Goal: Task Accomplishment & Management: Manage account settings

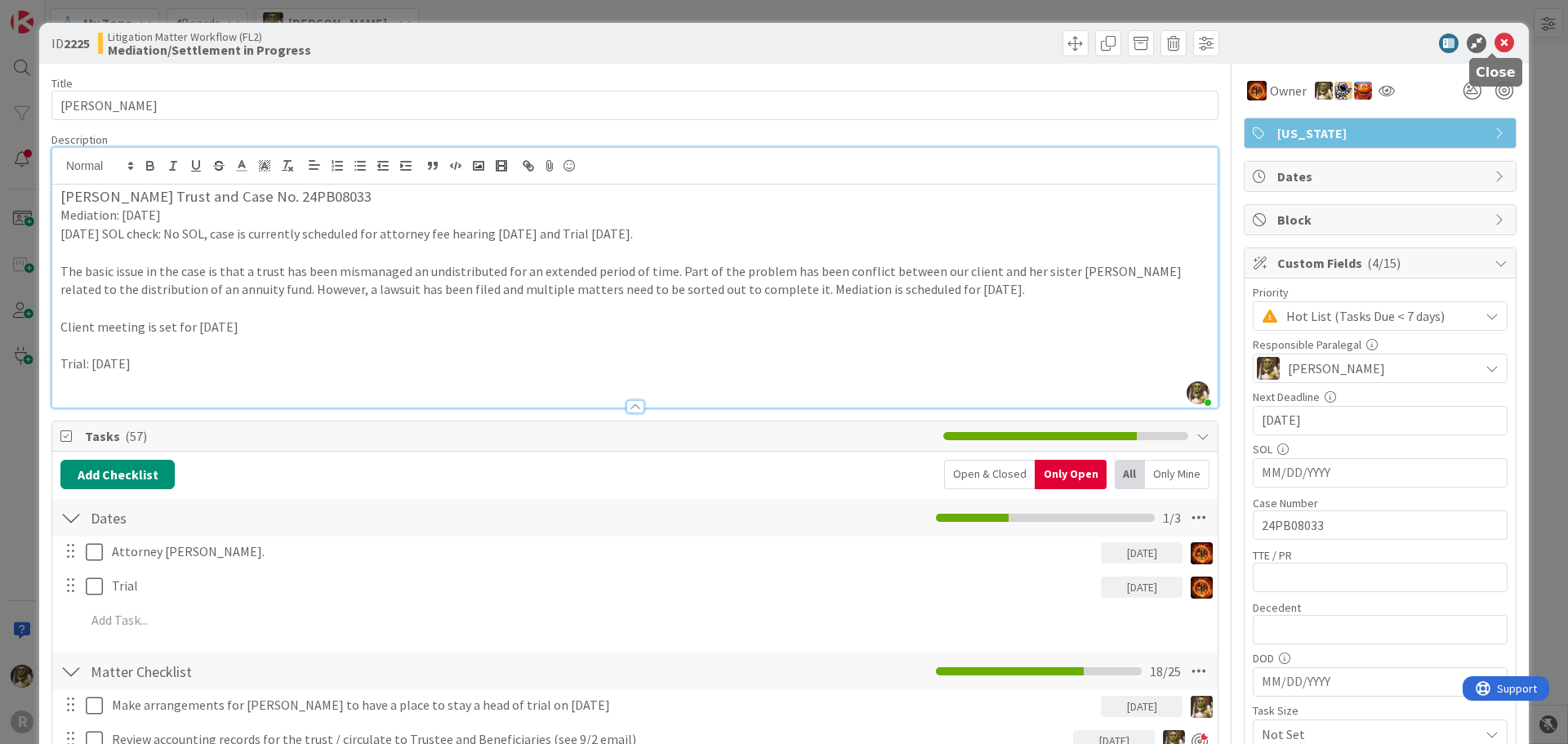
click at [1494, 45] on icon at bounding box center [1504, 43] width 19 height 19
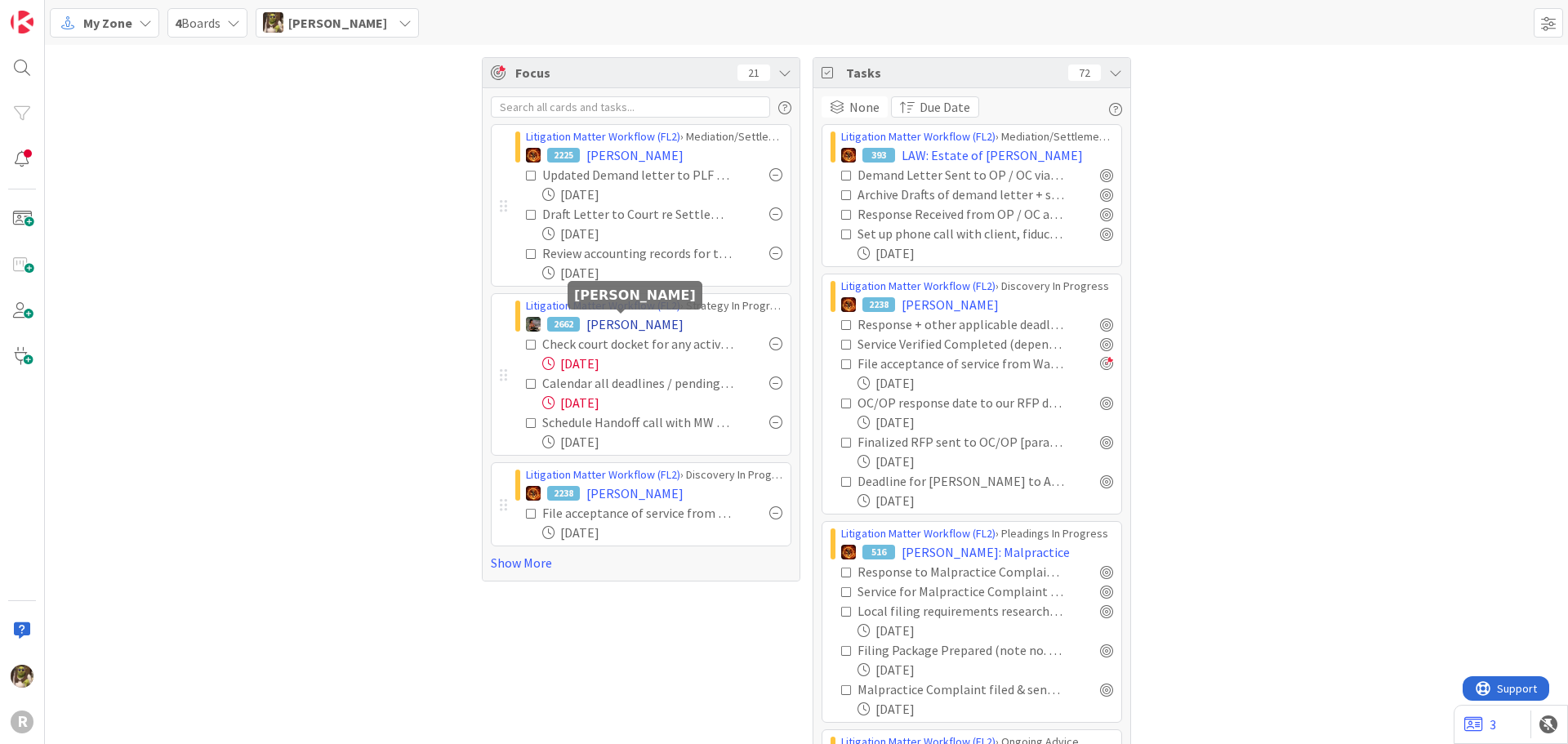
click at [656, 324] on span "[PERSON_NAME]" at bounding box center [634, 324] width 97 height 19
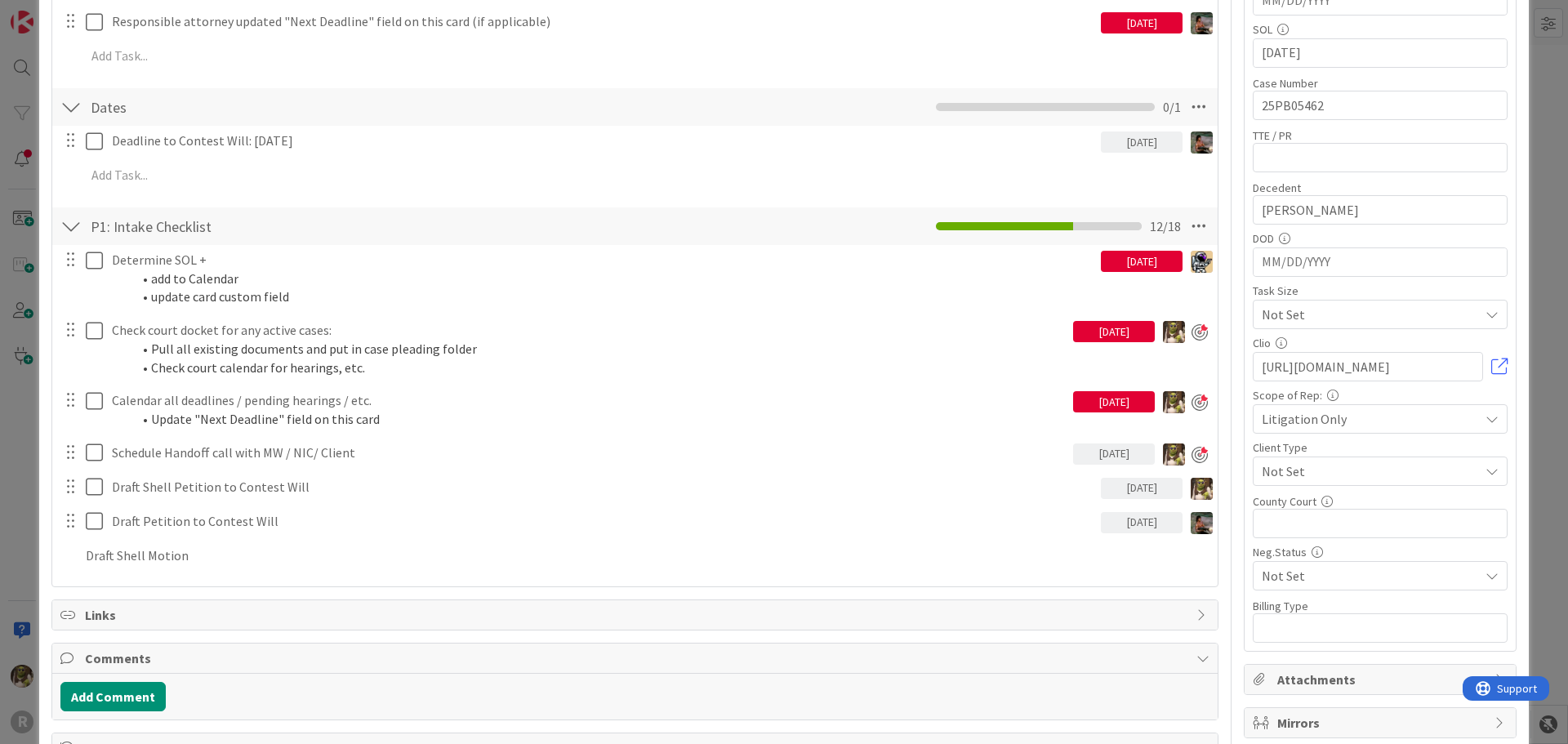
scroll to position [408, 0]
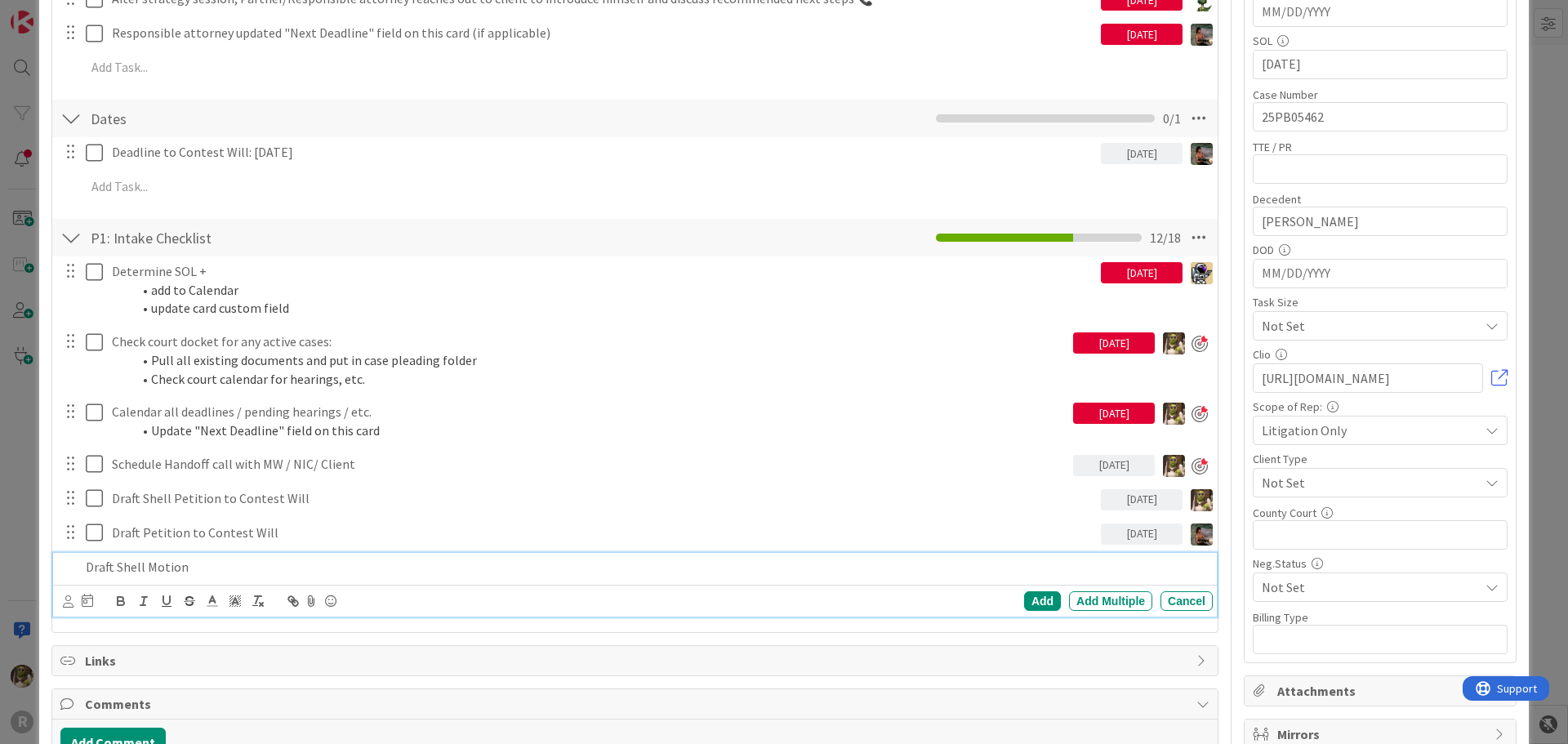
click at [196, 564] on p "Draft Shell Motion" at bounding box center [645, 567] width 1120 height 19
click at [69, 595] on body "R My Zone 4 Boards [PERSON_NAME] Focus 21 Litigation Matter Workflow (FL2) › Me…" at bounding box center [784, 372] width 1568 height 744
click at [66, 599] on icon at bounding box center [68, 600] width 11 height 12
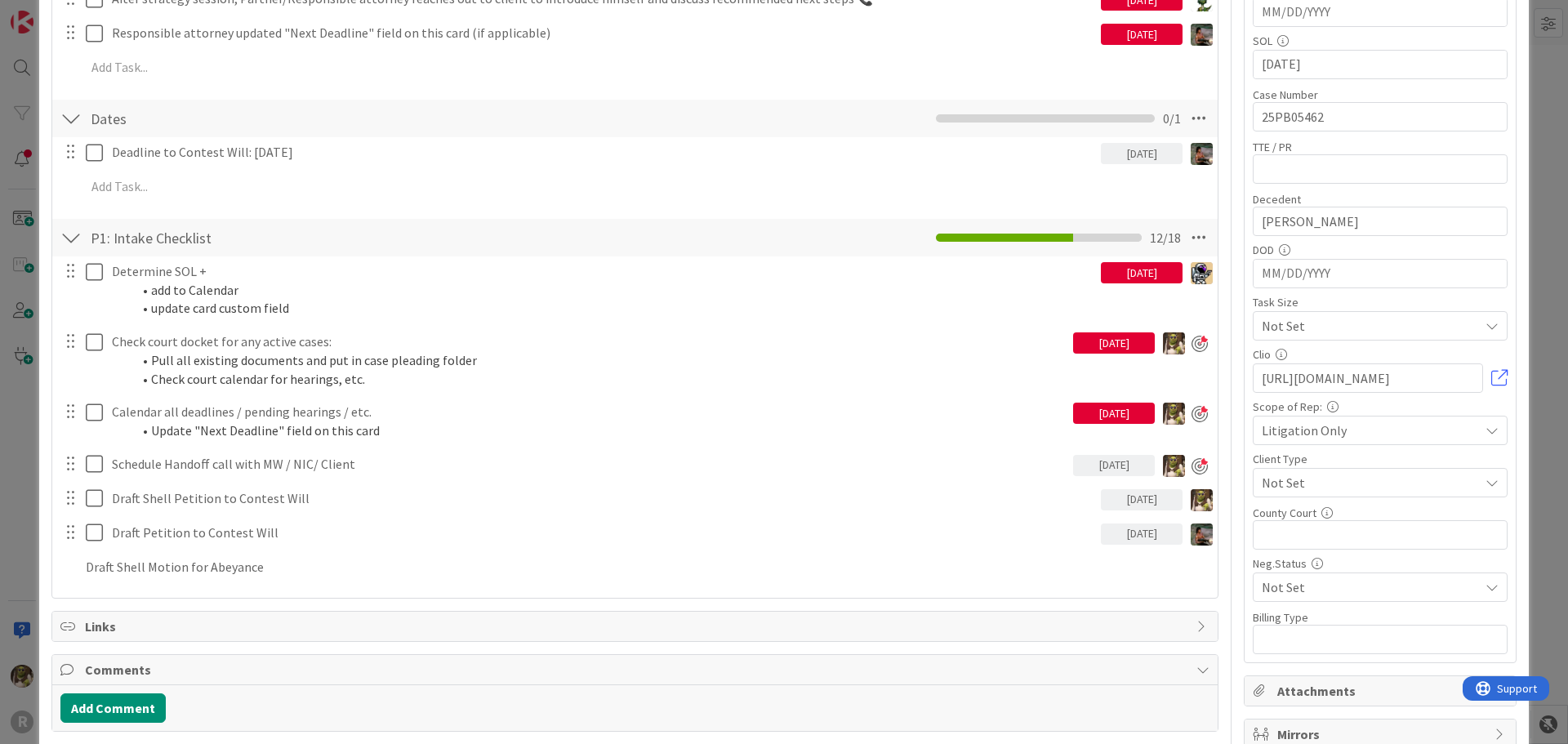
click at [0, 0] on span "[PERSON_NAME]" at bounding box center [0, 0] width 0 height 0
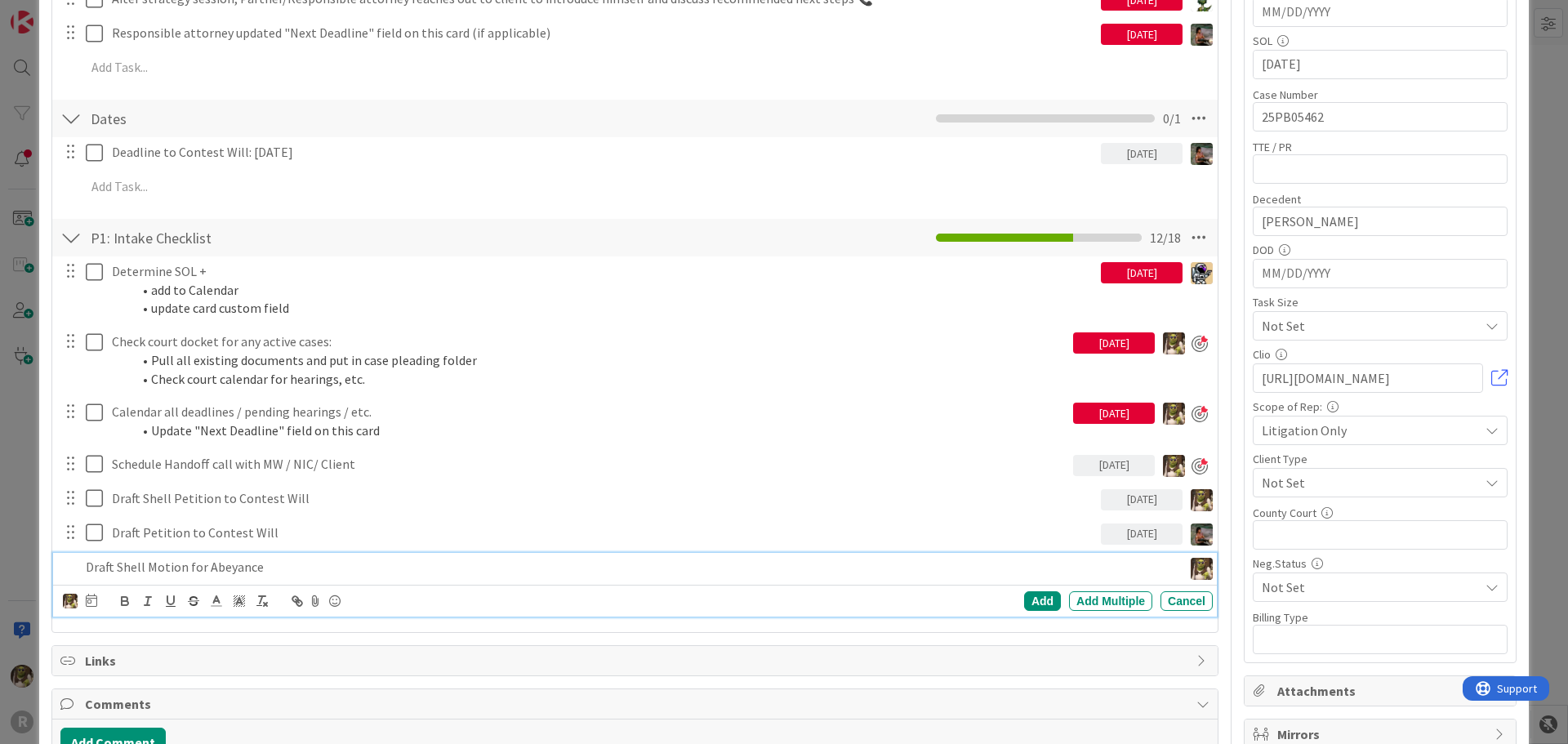
click at [203, 568] on p "Draft Shell Motion for Abeyance" at bounding box center [630, 567] width 1090 height 19
click at [97, 598] on div "[PERSON_NAME] [PERSON_NAME] [PERSON_NAME] [PERSON_NAME] [PERSON_NAME] [PERSON_N…" at bounding box center [638, 600] width 1149 height 23
click at [91, 602] on icon at bounding box center [91, 600] width 11 height 13
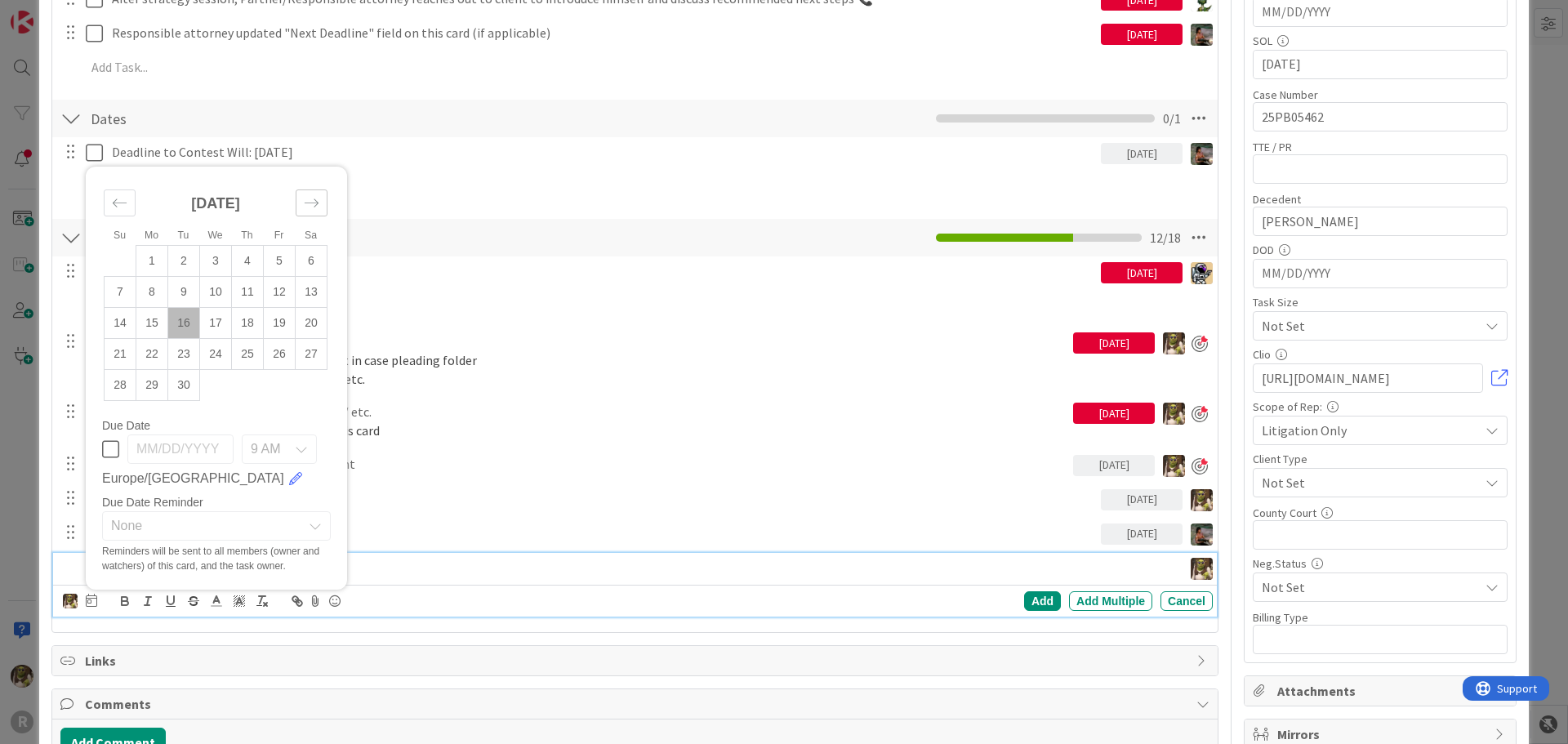
click at [313, 191] on div "Move forward to switch to the next month." at bounding box center [311, 203] width 32 height 27
click at [215, 260] on td "1" at bounding box center [216, 261] width 32 height 31
click at [1037, 595] on div "Add" at bounding box center [1042, 600] width 36 height 19
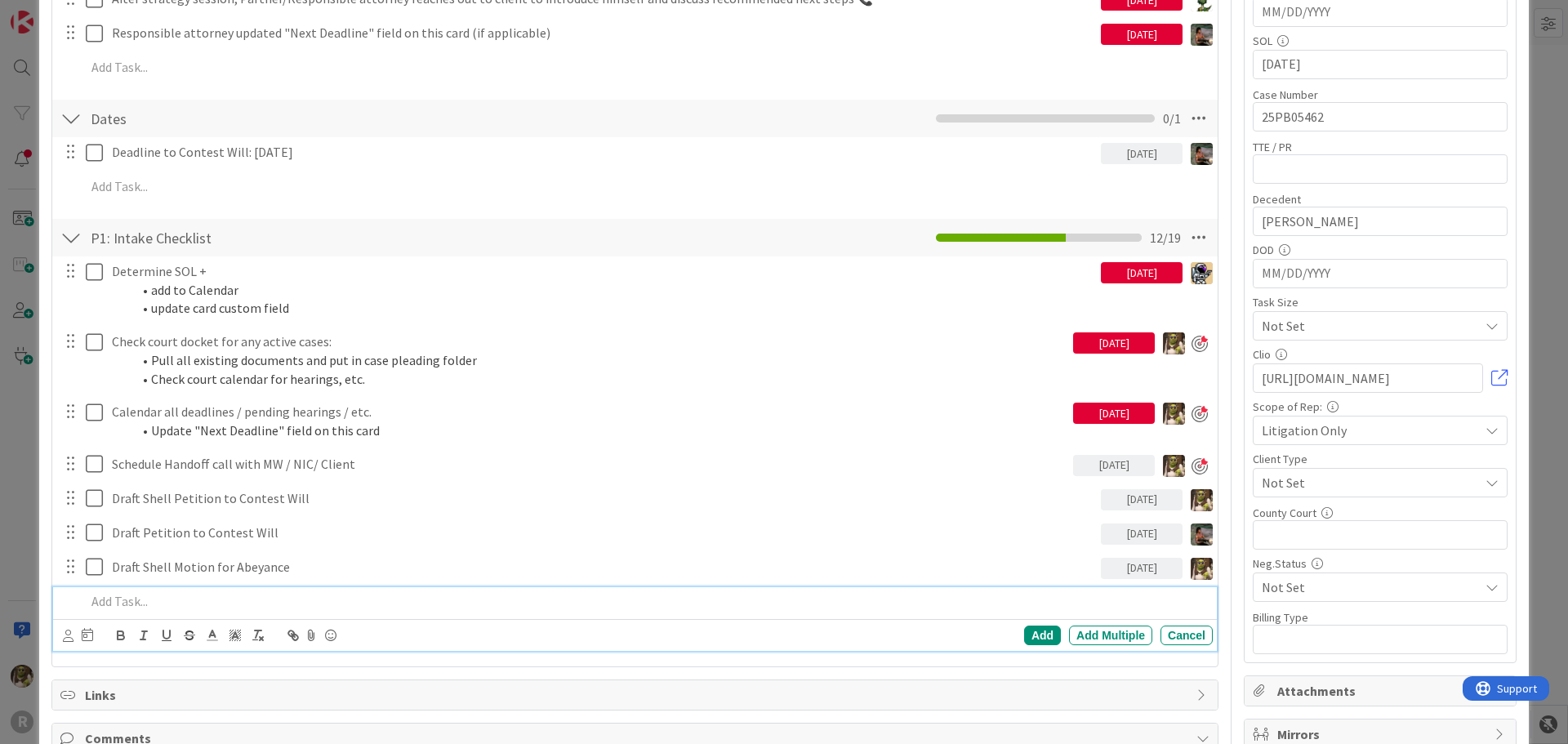
click at [268, 587] on div at bounding box center [646, 601] width 1133 height 29
click at [70, 635] on icon at bounding box center [68, 635] width 11 height 12
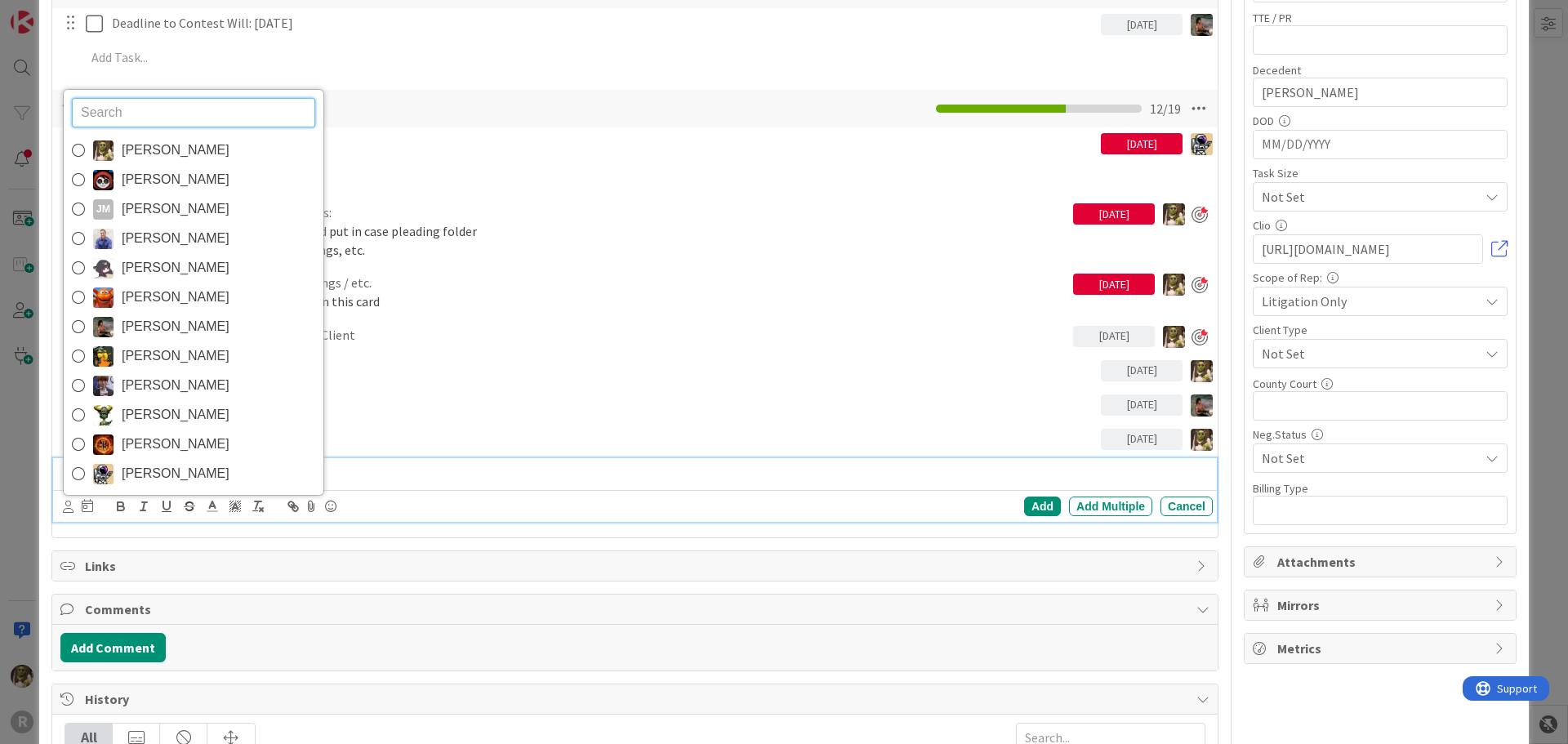
scroll to position [572, 0]
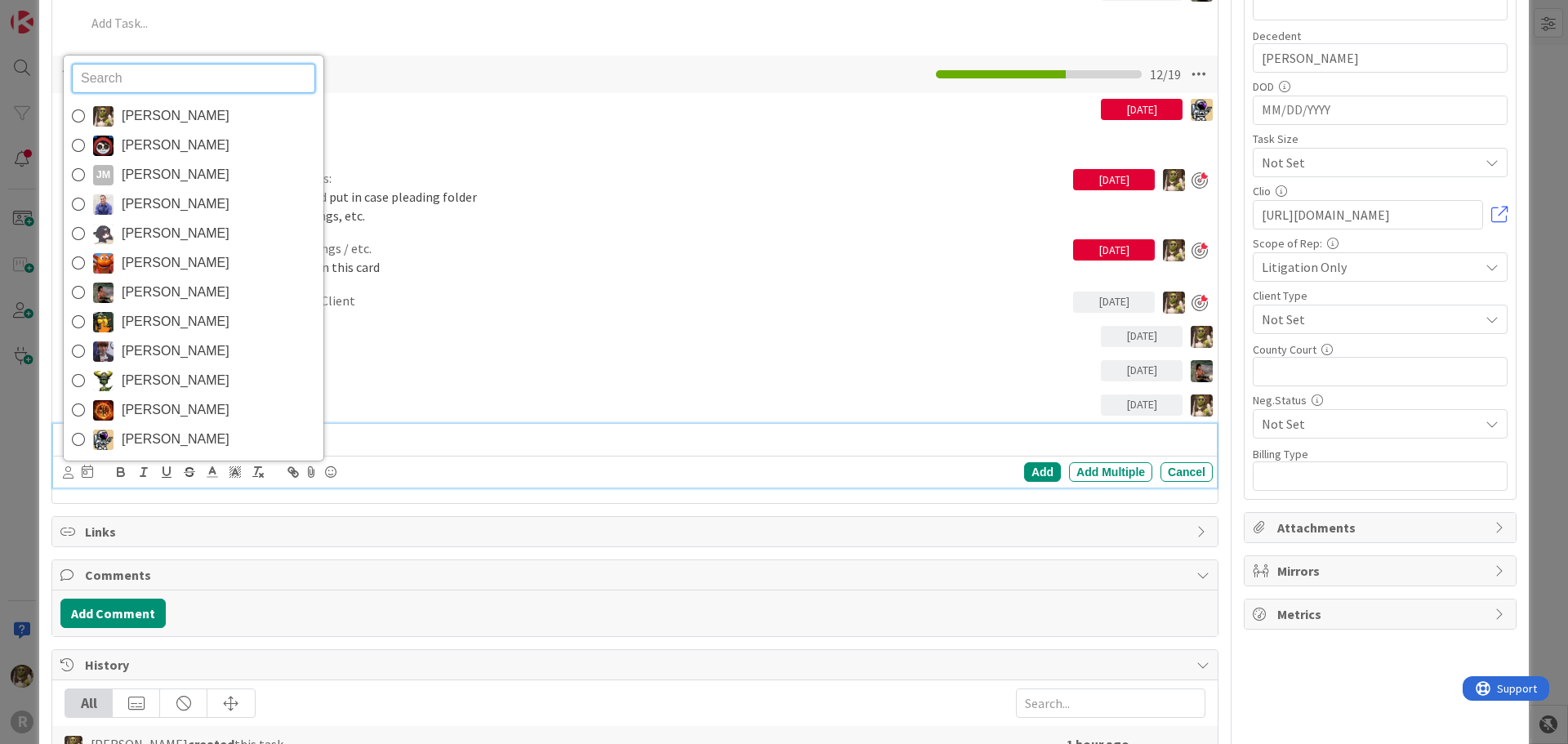
click at [170, 436] on span "[PERSON_NAME]" at bounding box center [175, 440] width 108 height 25
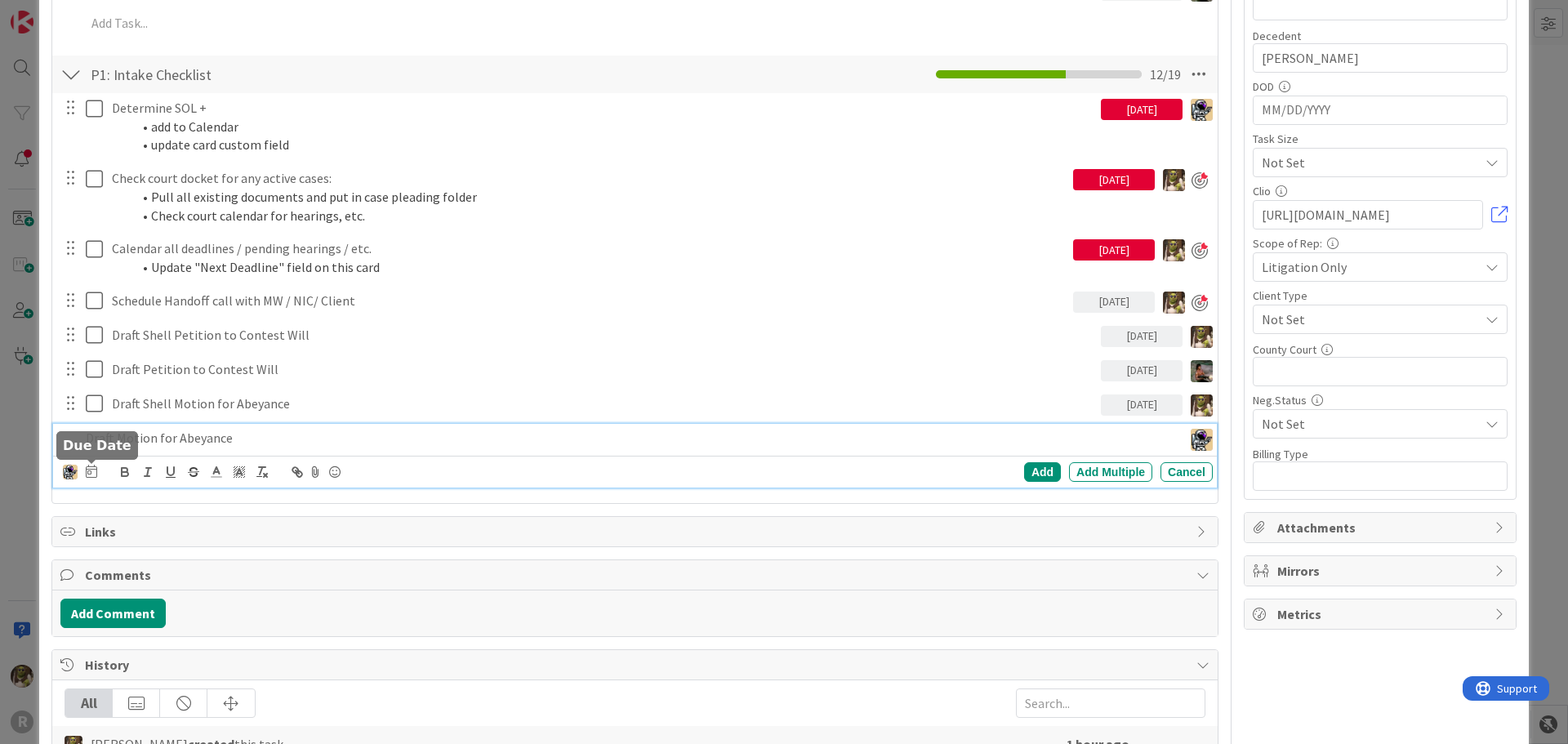
click at [86, 472] on icon at bounding box center [91, 471] width 11 height 13
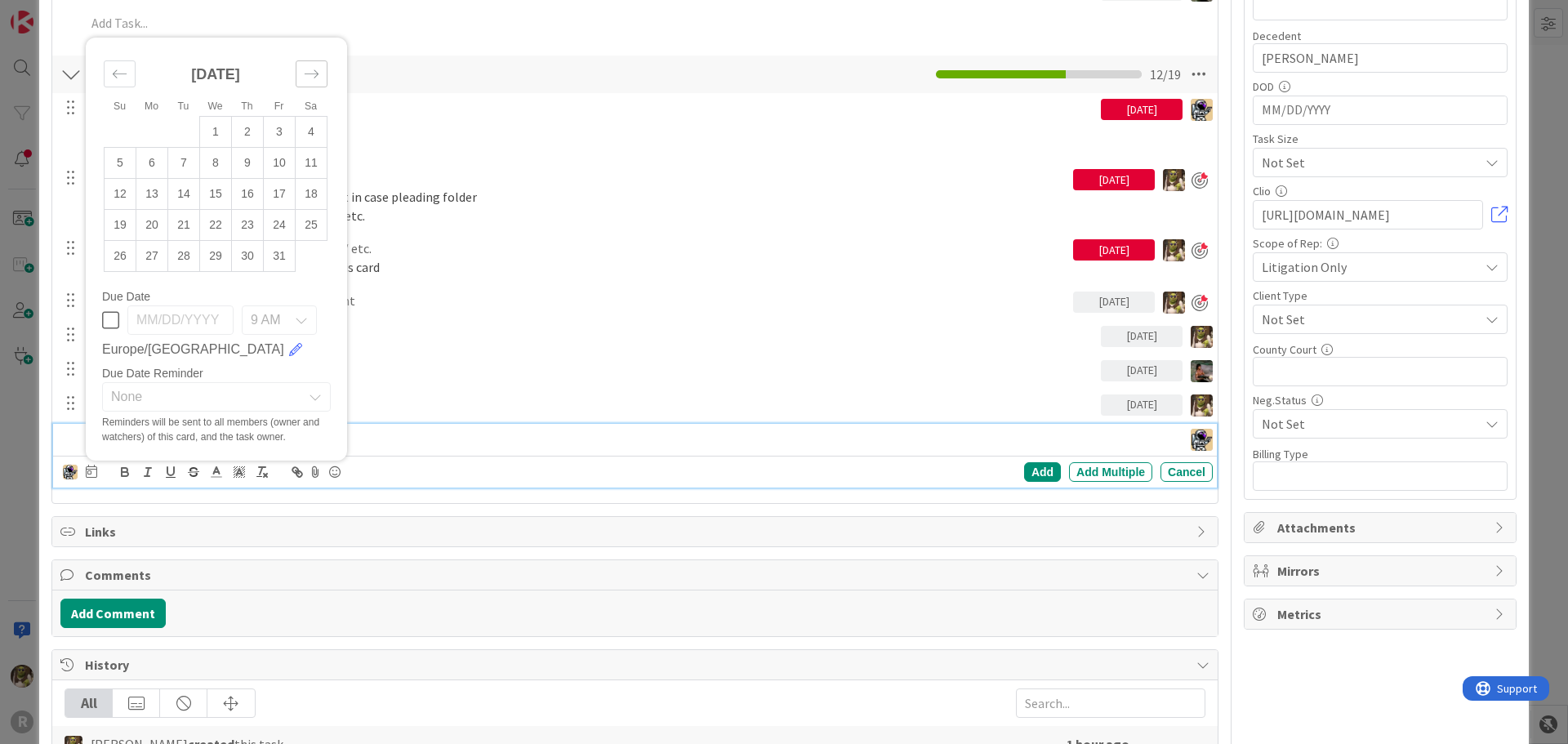
click at [320, 66] on div "Move forward to switch to the next month." at bounding box center [311, 74] width 32 height 27
click at [119, 43] on icon "Move backward to switch to the previous month." at bounding box center [120, 43] width 13 height 9
click at [222, 102] on td "1" at bounding box center [216, 101] width 32 height 31
click at [1027, 464] on div "Add" at bounding box center [1042, 471] width 36 height 19
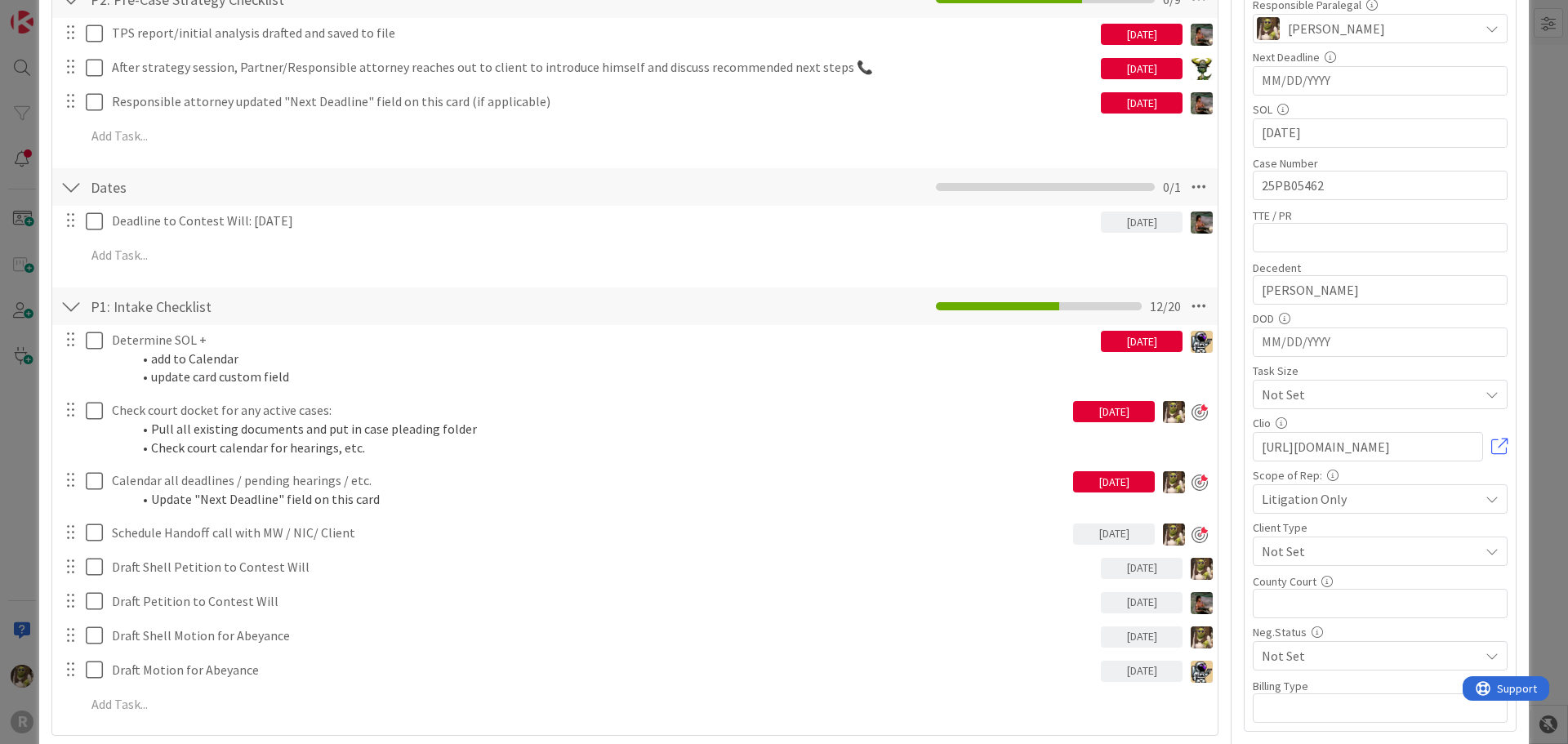
scroll to position [327, 0]
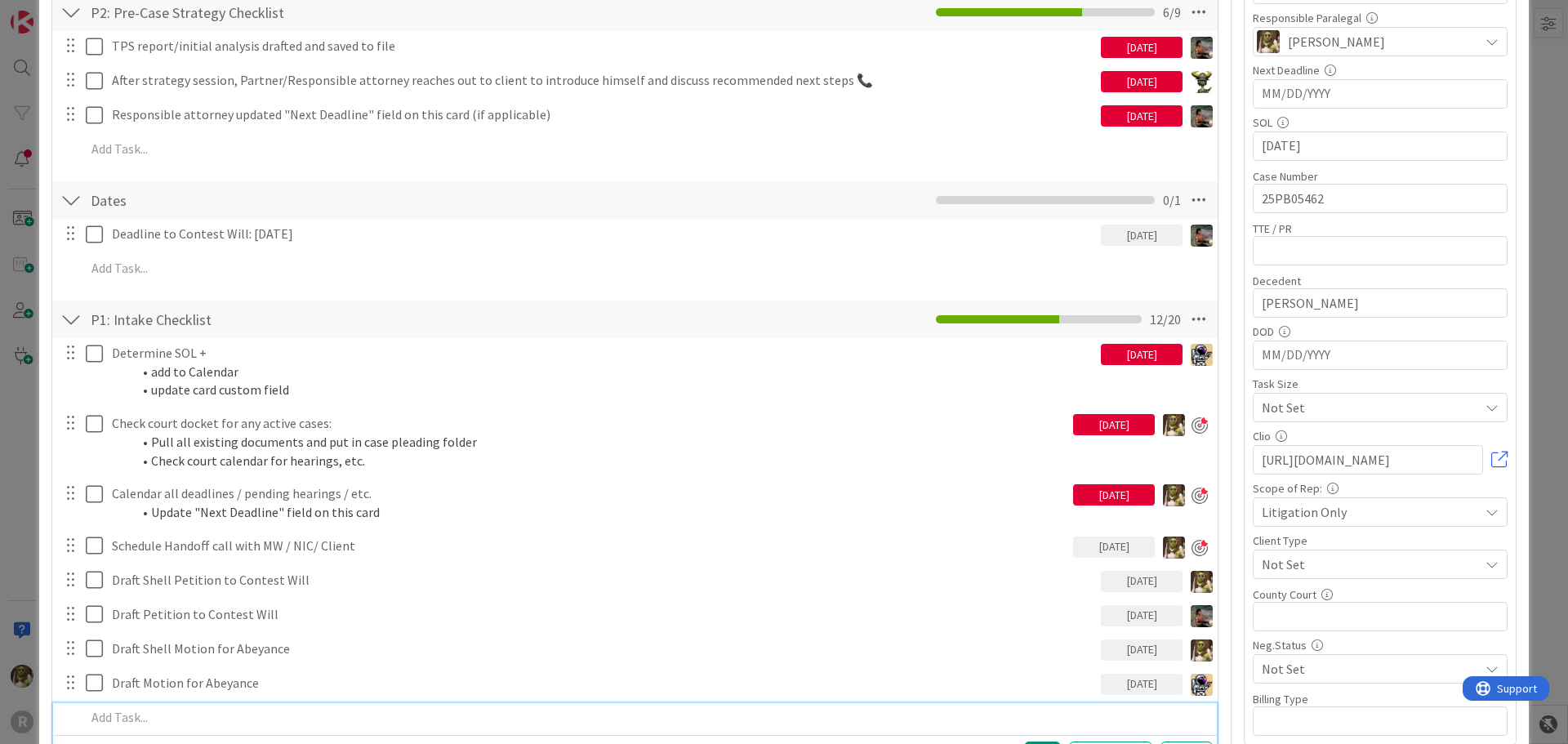
click at [108, 720] on p at bounding box center [645, 717] width 1120 height 19
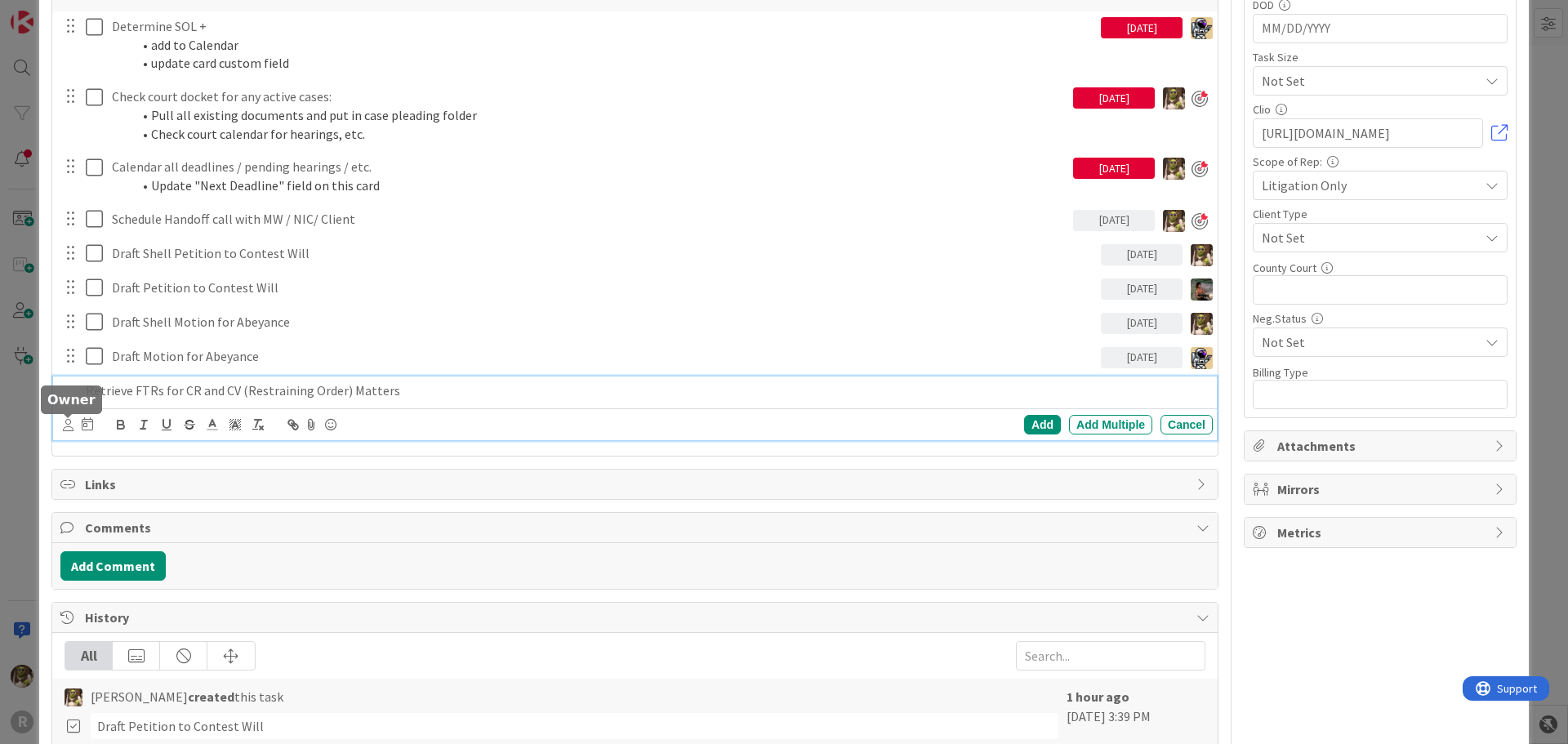
click at [63, 427] on icon at bounding box center [68, 424] width 11 height 12
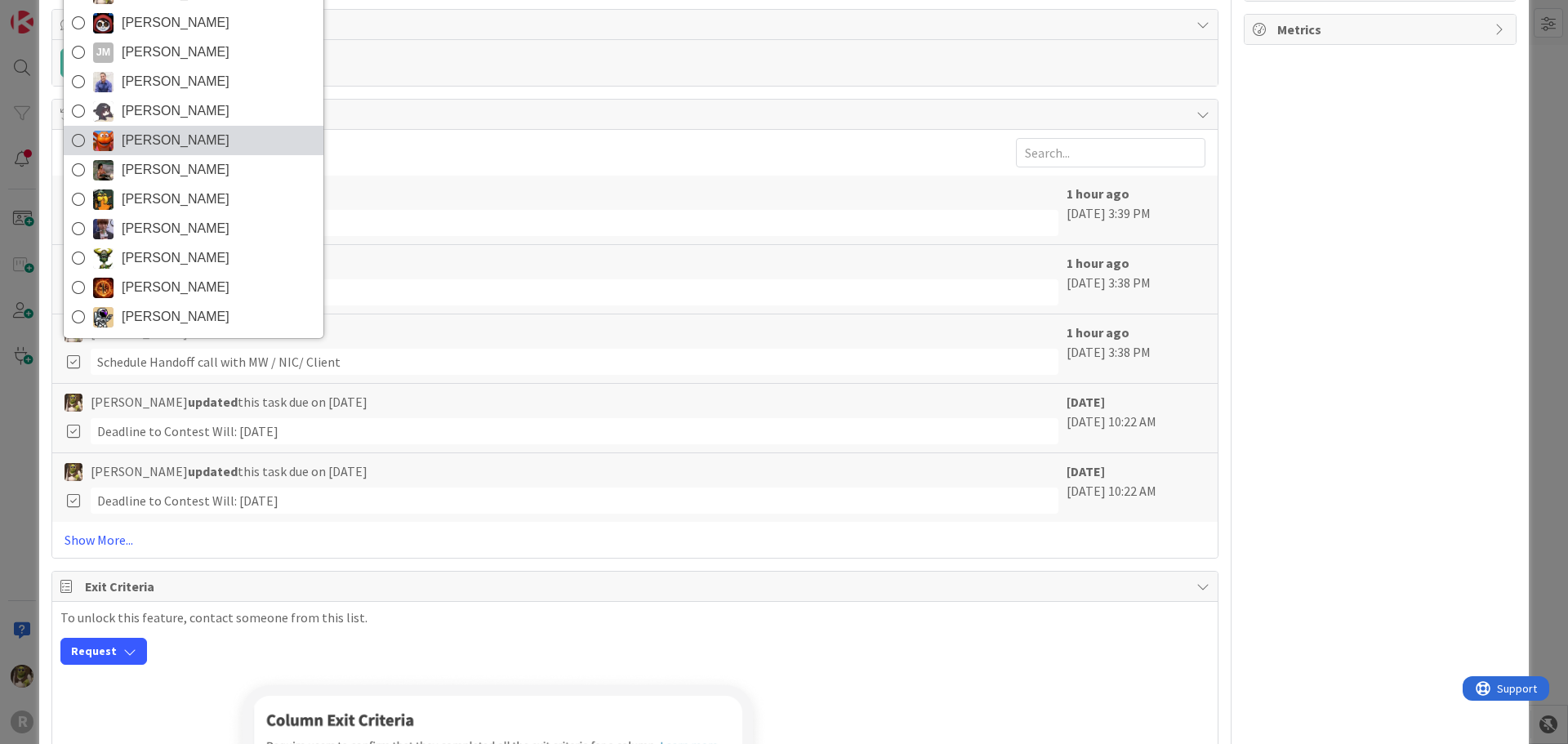
scroll to position [1074, 0]
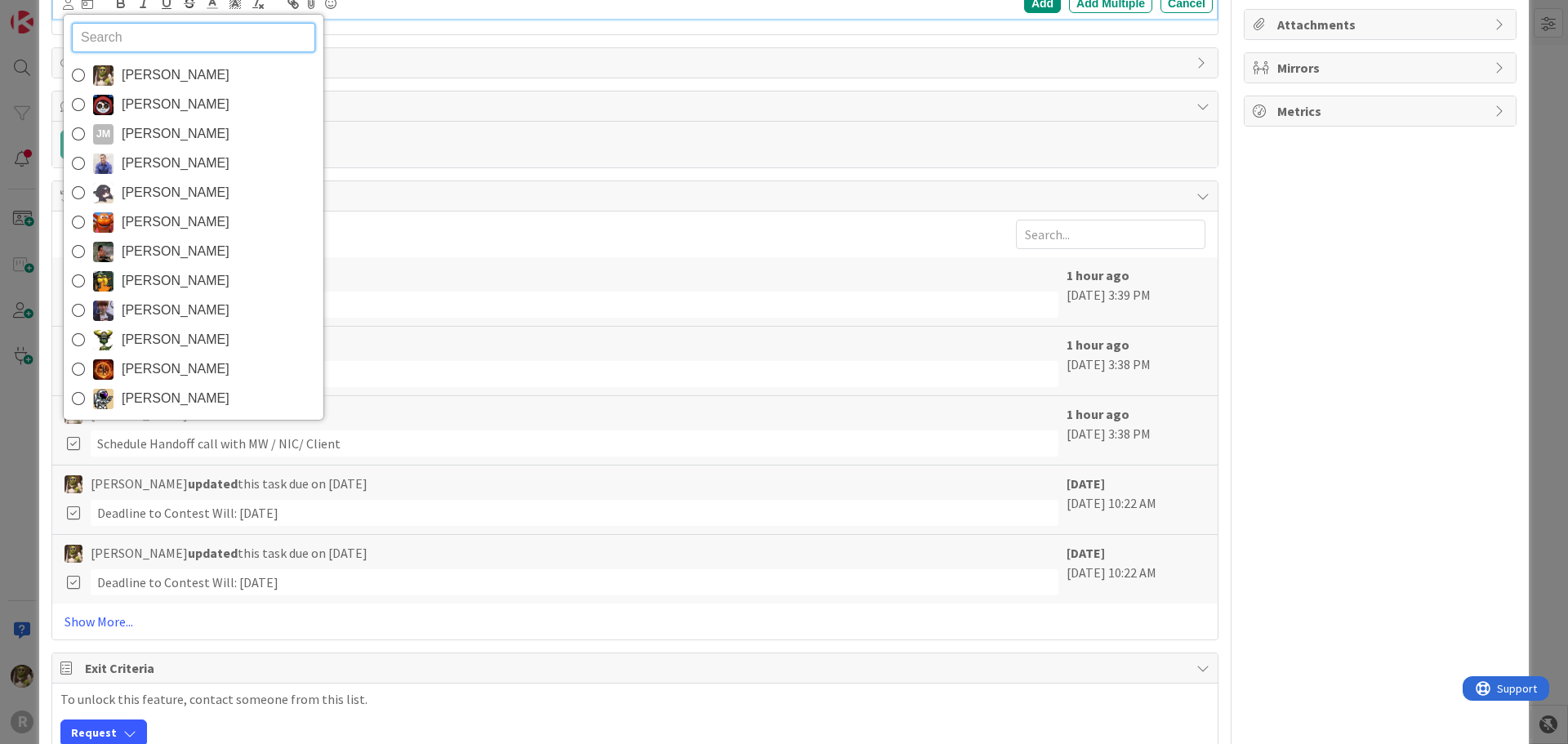
drag, startPoint x: 156, startPoint y: 75, endPoint x: 168, endPoint y: 156, distance: 81.9
click at [156, 75] on span "[PERSON_NAME]" at bounding box center [175, 76] width 108 height 25
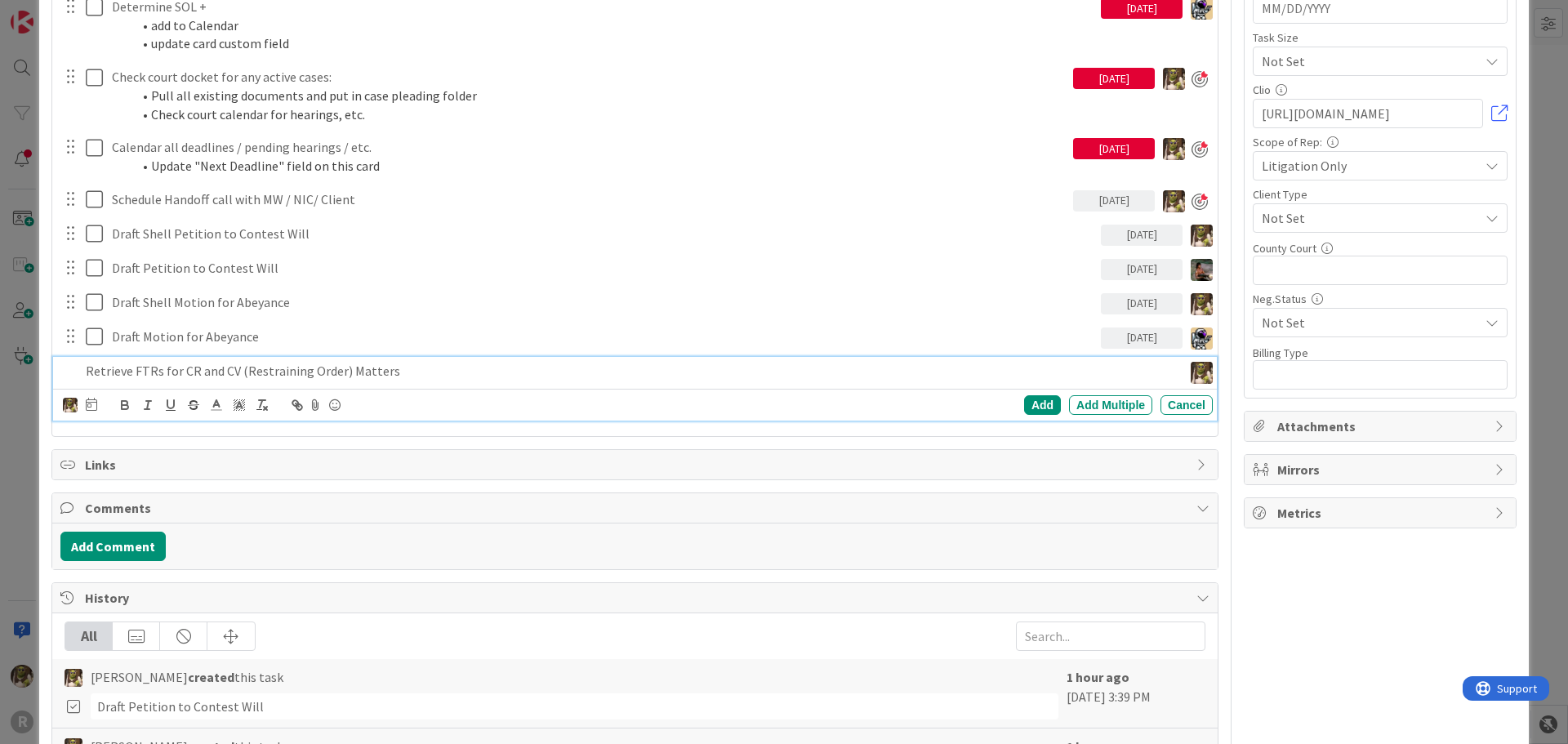
scroll to position [666, 0]
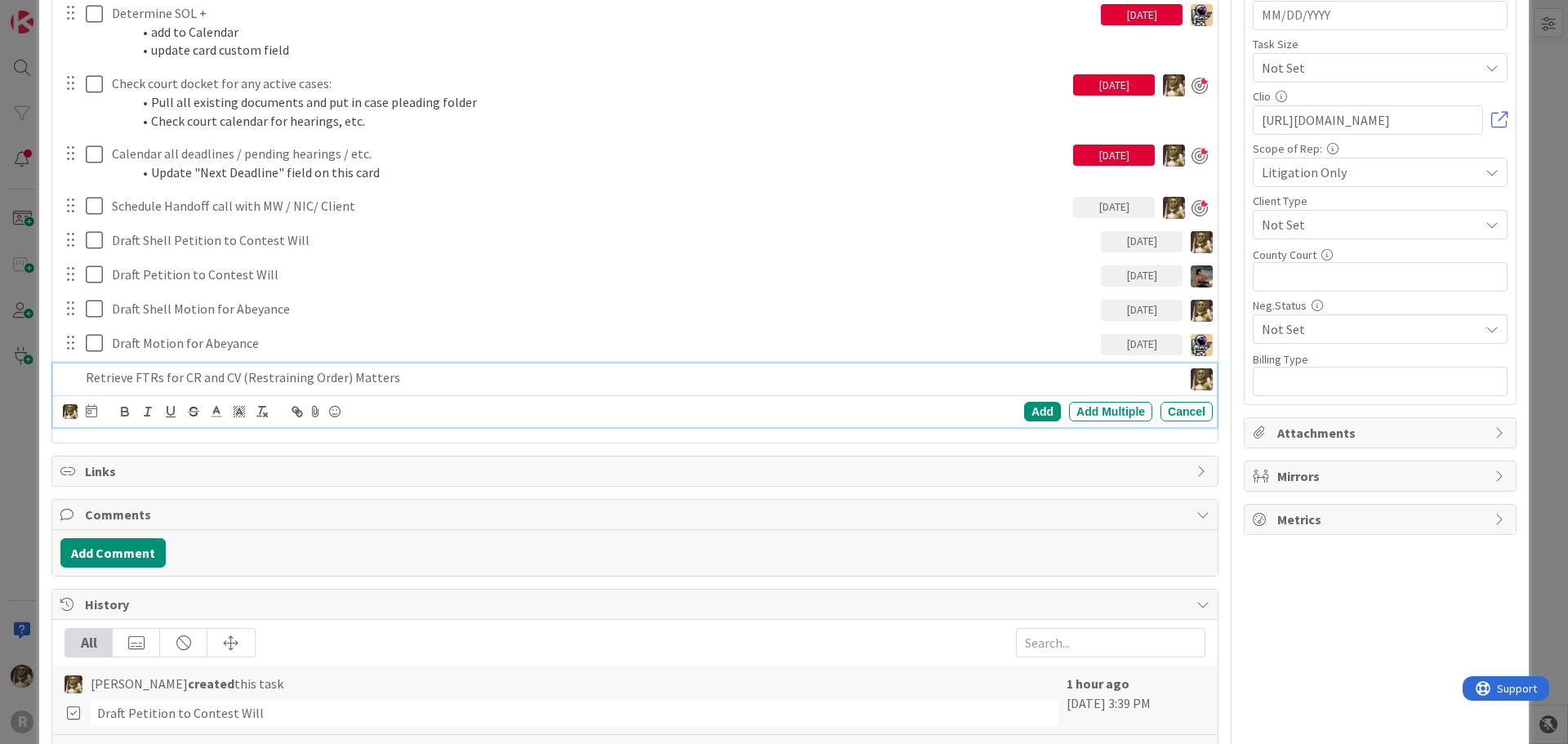
click at [94, 407] on icon at bounding box center [91, 411] width 11 height 13
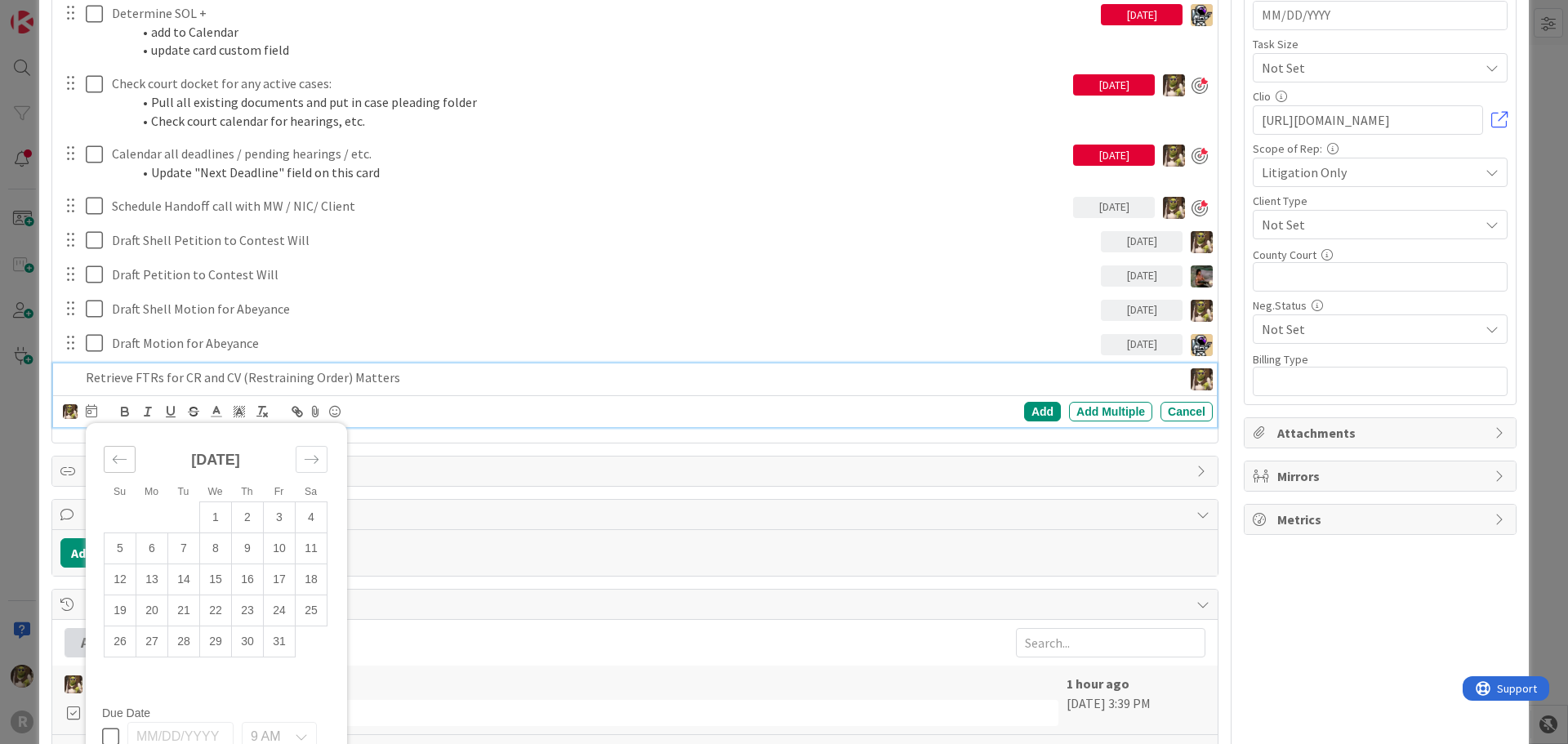
click at [134, 451] on div "Move backward to switch to the previous month." at bounding box center [119, 459] width 32 height 27
click at [131, 455] on div "Move backward to switch to the previous month." at bounding box center [119, 459] width 32 height 27
click at [318, 461] on icon "Move forward to switch to the next month." at bounding box center [311, 459] width 15 height 15
click at [283, 581] on td "19" at bounding box center [279, 579] width 32 height 31
click at [1024, 406] on div "Add" at bounding box center [1042, 411] width 36 height 19
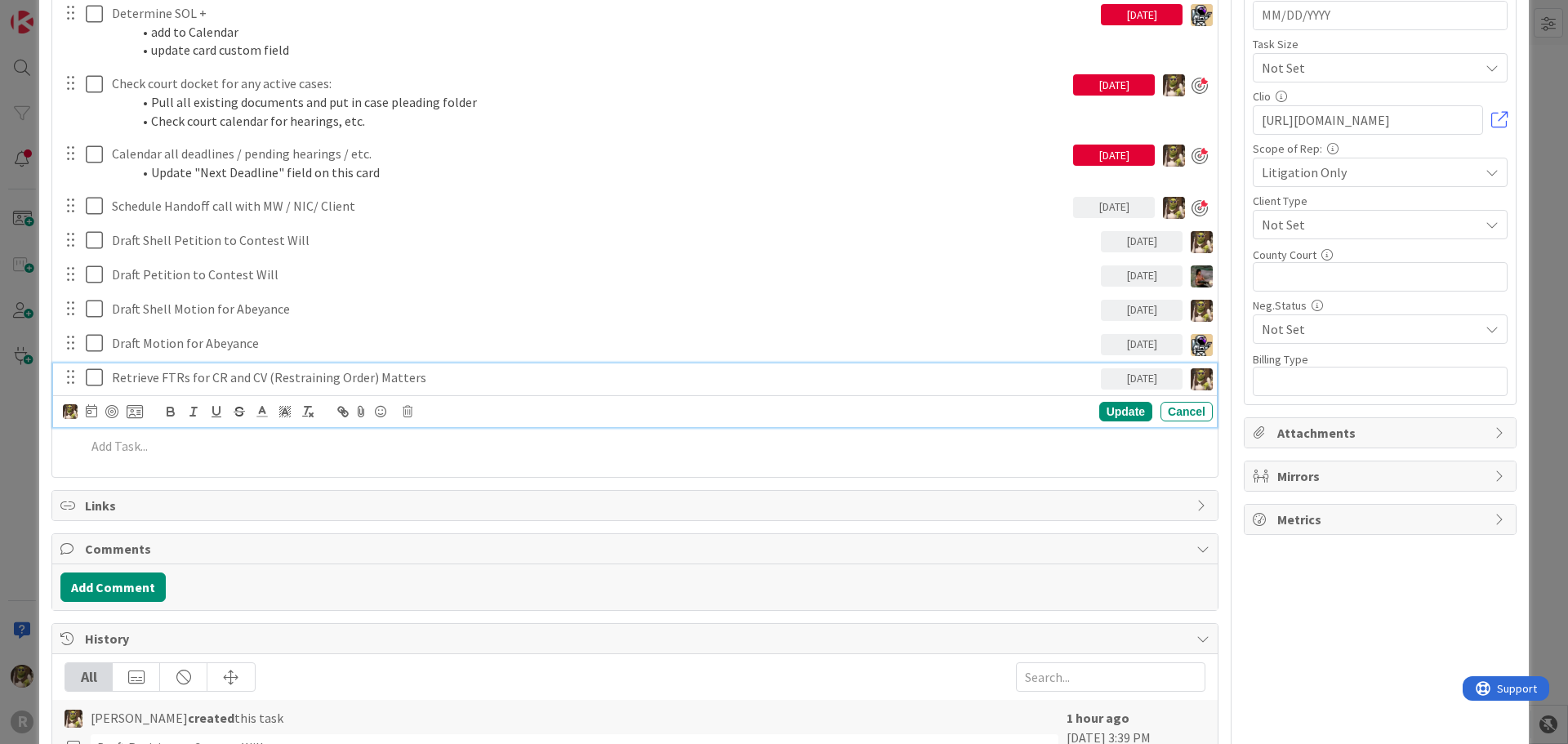
click at [295, 377] on p "Retrieve FTRs for CR and CV (Restraining Order) Matters" at bounding box center [602, 377] width 982 height 19
click at [110, 407] on div at bounding box center [112, 412] width 13 height 13
click at [1102, 413] on div "Update" at bounding box center [1125, 413] width 53 height 19
click at [126, 374] on p "Retrieve FTRs for CR and CV (Restraining Order) Matters" at bounding box center [589, 377] width 954 height 19
click at [75, 414] on div at bounding box center [101, 413] width 76 height 19
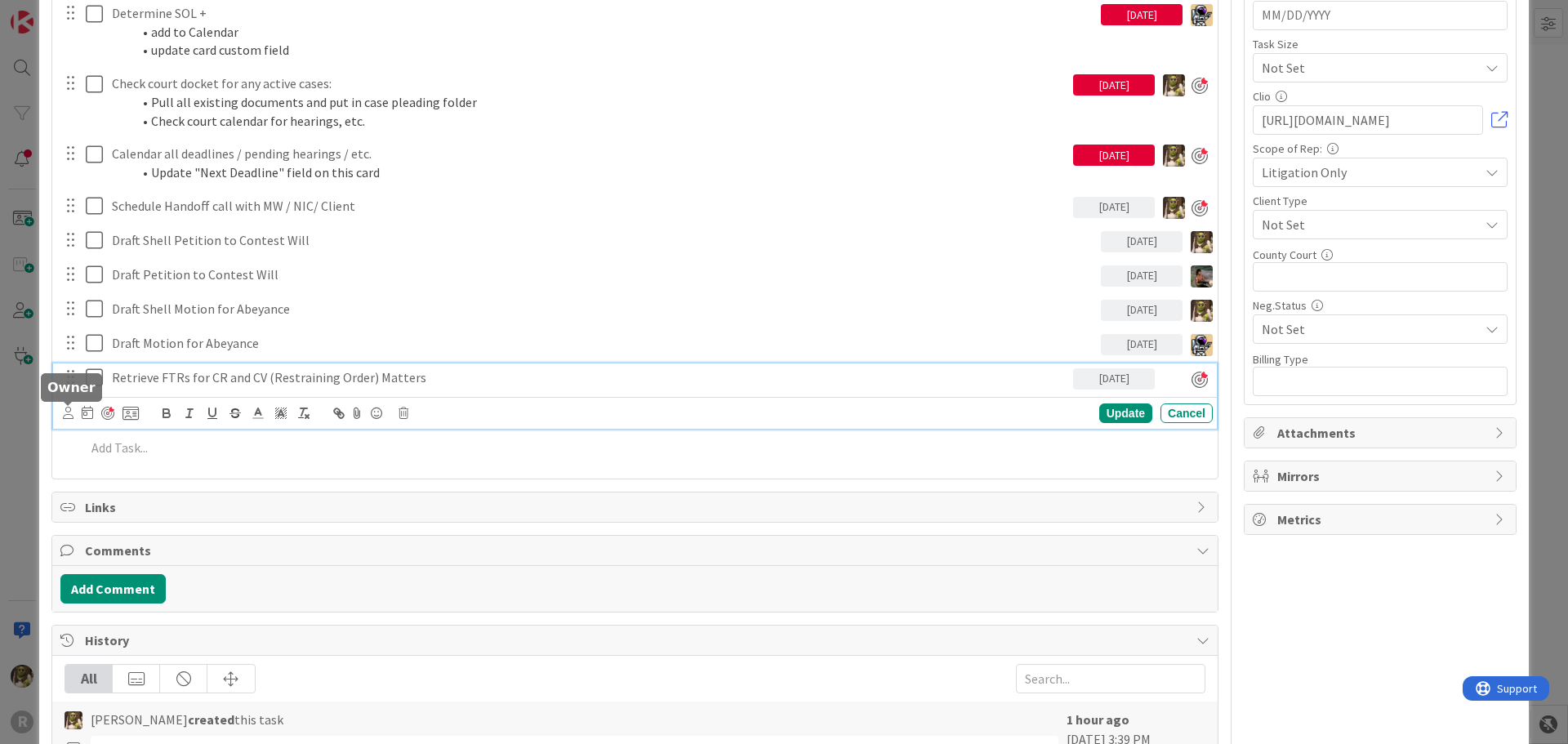
click at [72, 414] on icon at bounding box center [68, 412] width 11 height 12
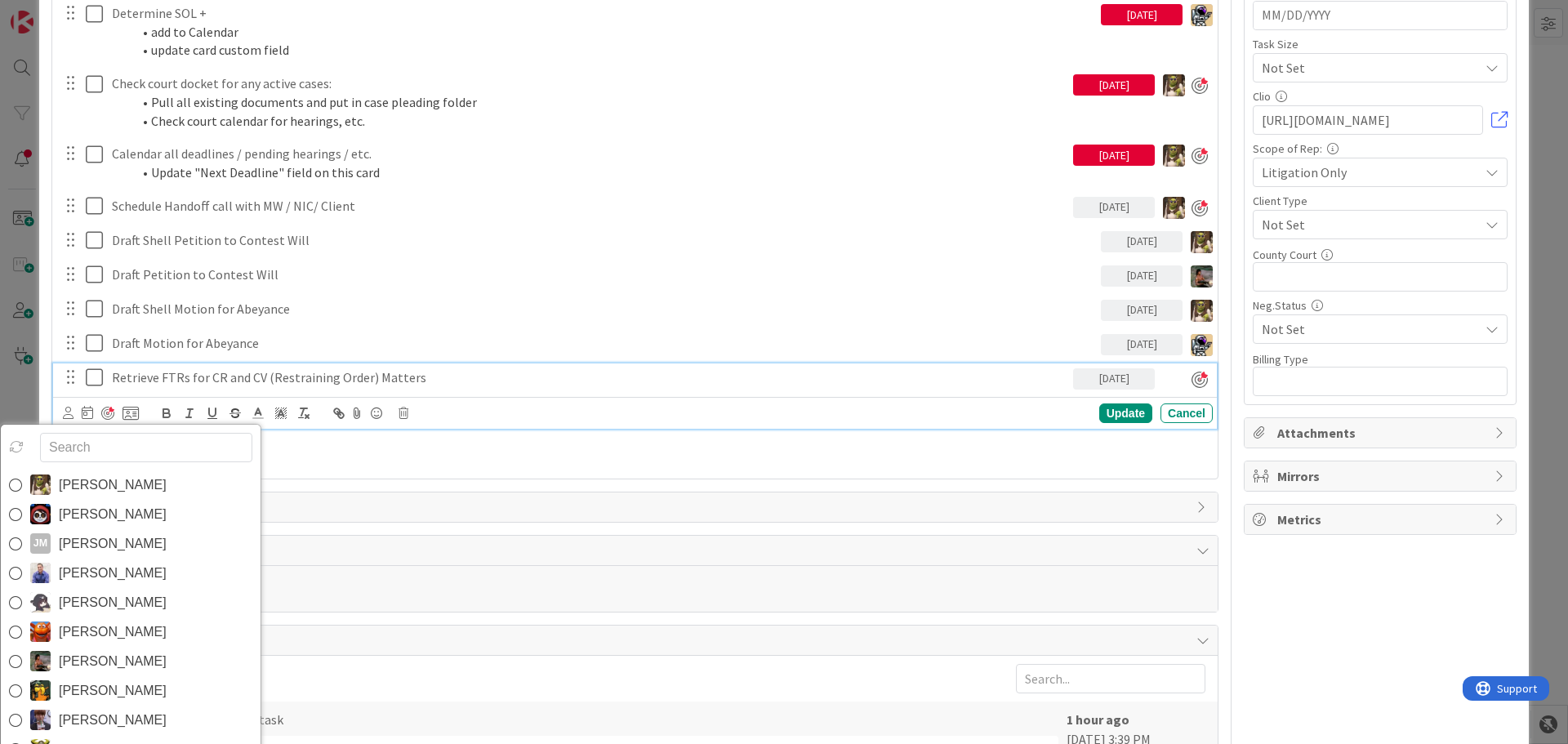
click at [85, 484] on span "[PERSON_NAME]" at bounding box center [112, 485] width 108 height 25
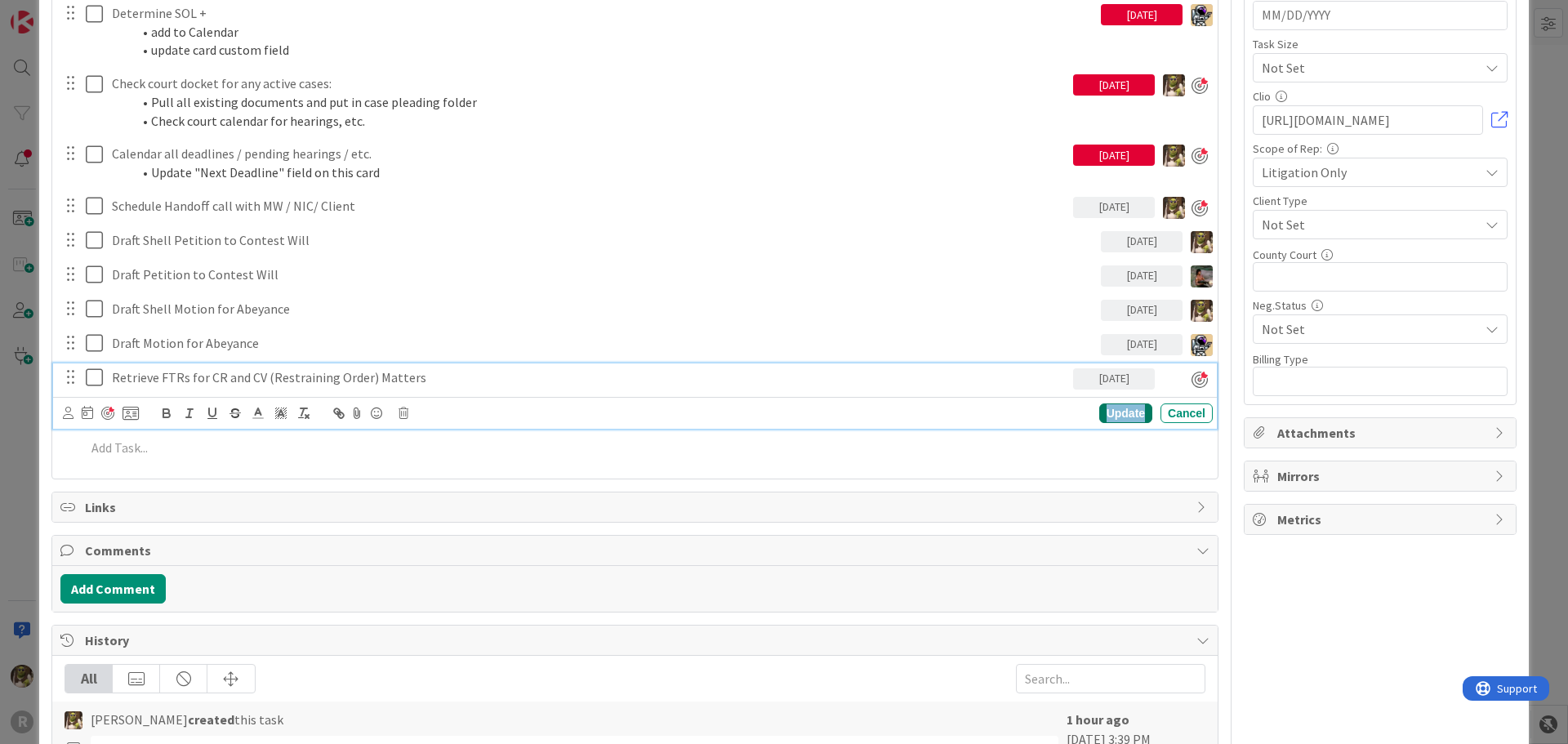
click at [1119, 417] on div "Update" at bounding box center [1125, 413] width 53 height 19
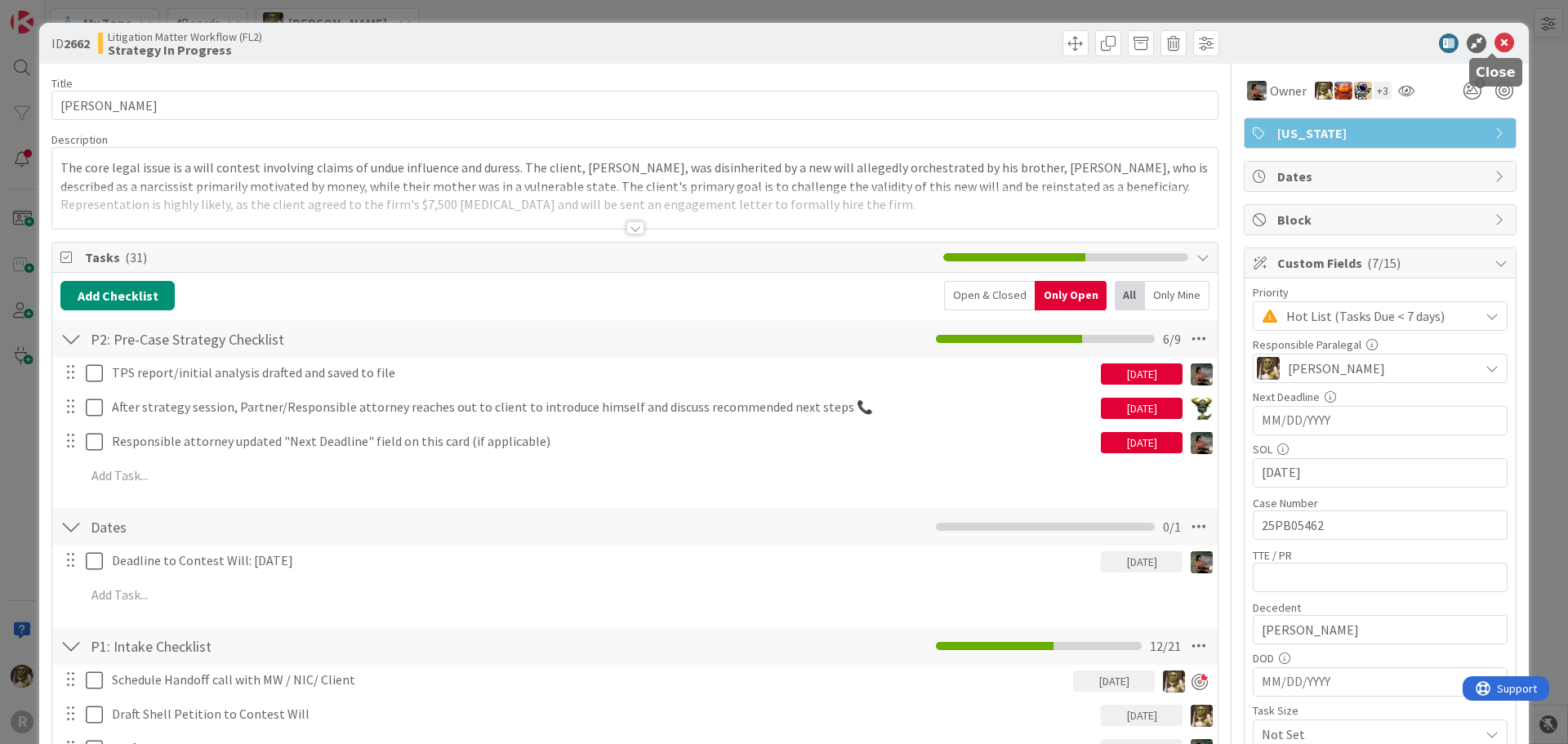
click at [1494, 39] on icon at bounding box center [1504, 43] width 19 height 19
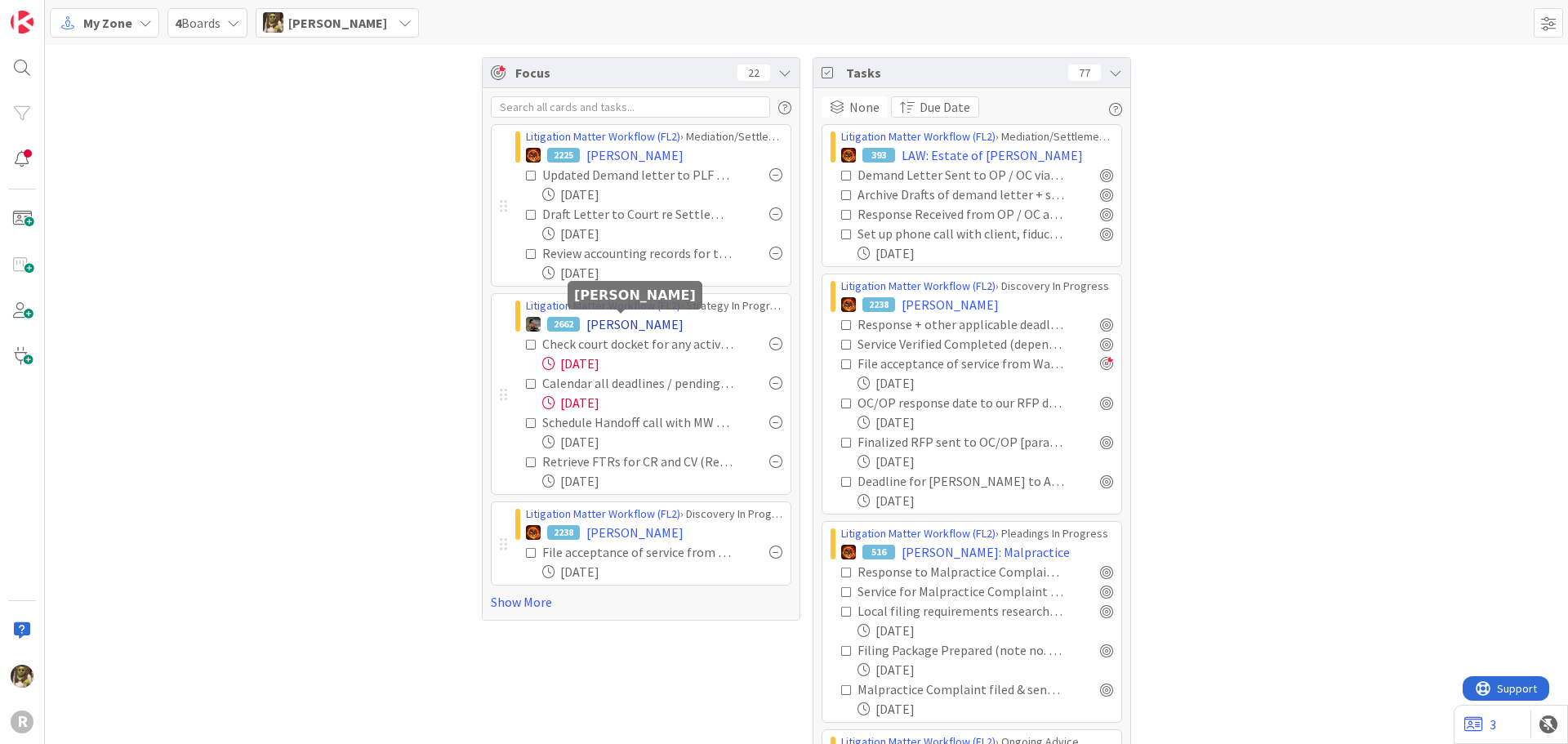
click at [644, 320] on span "[PERSON_NAME]" at bounding box center [634, 324] width 97 height 19
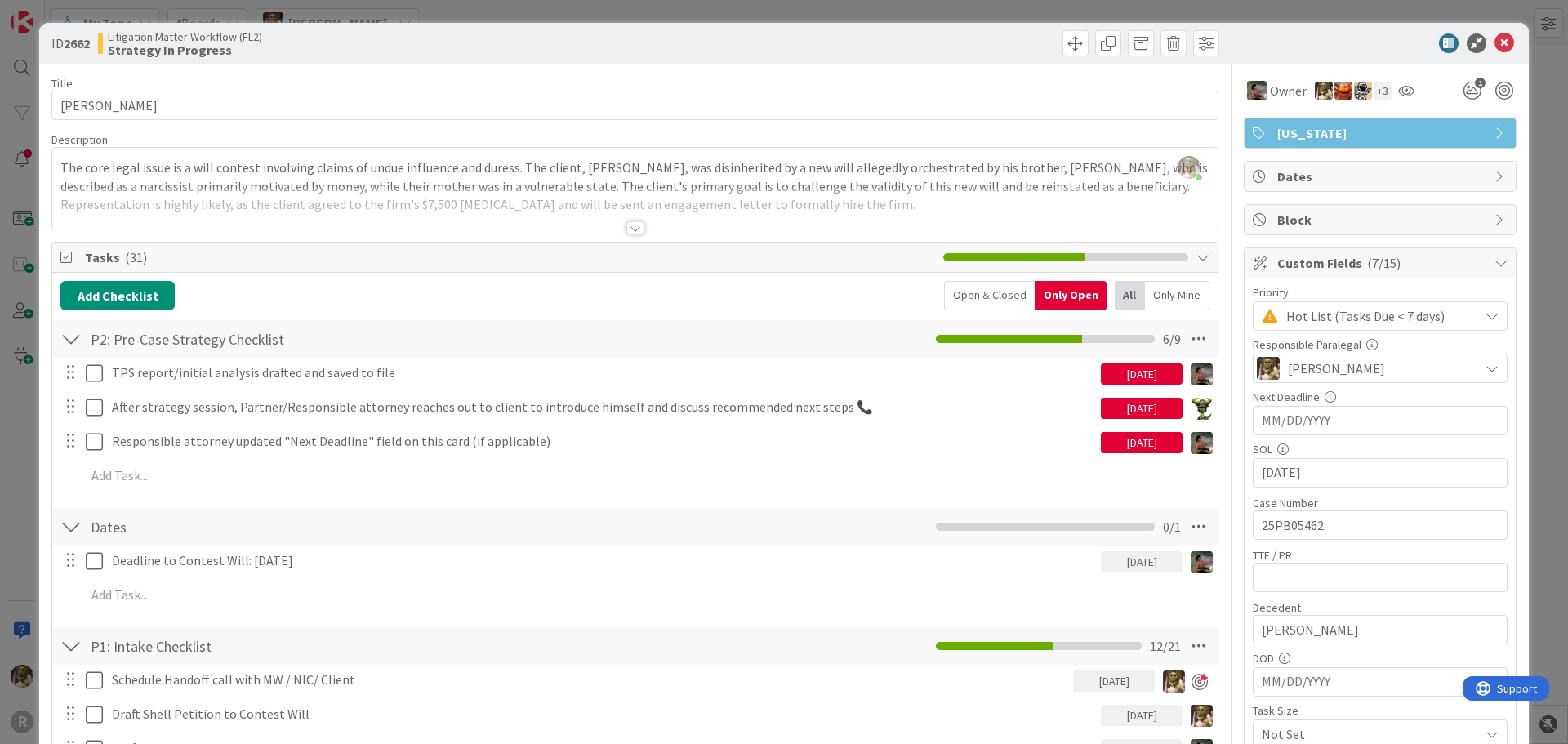
scroll to position [81, 0]
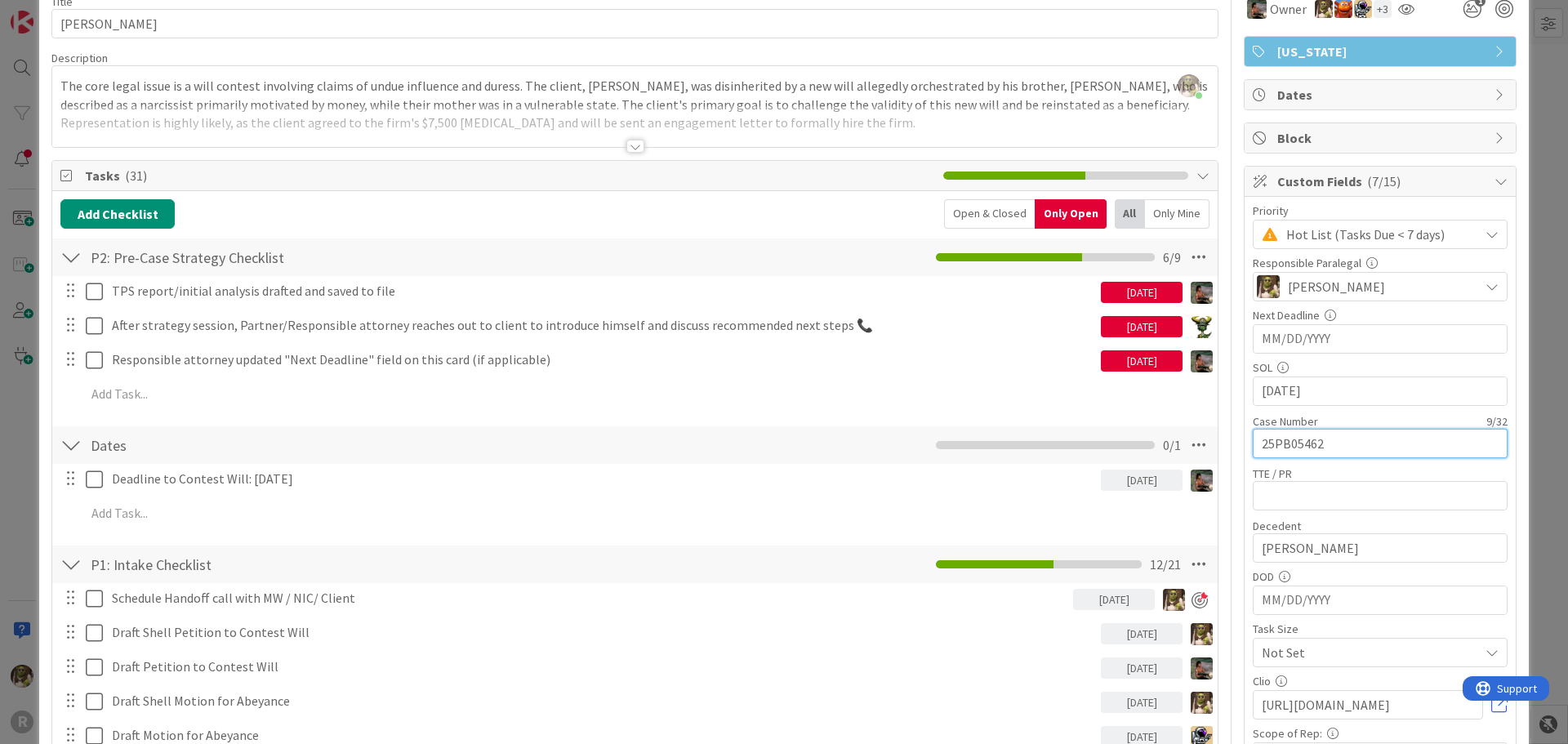
drag, startPoint x: 1338, startPoint y: 451, endPoint x: 1247, endPoint y: 456, distance: 91.1
click at [1253, 456] on input "25PB05462" at bounding box center [1380, 442] width 255 height 30
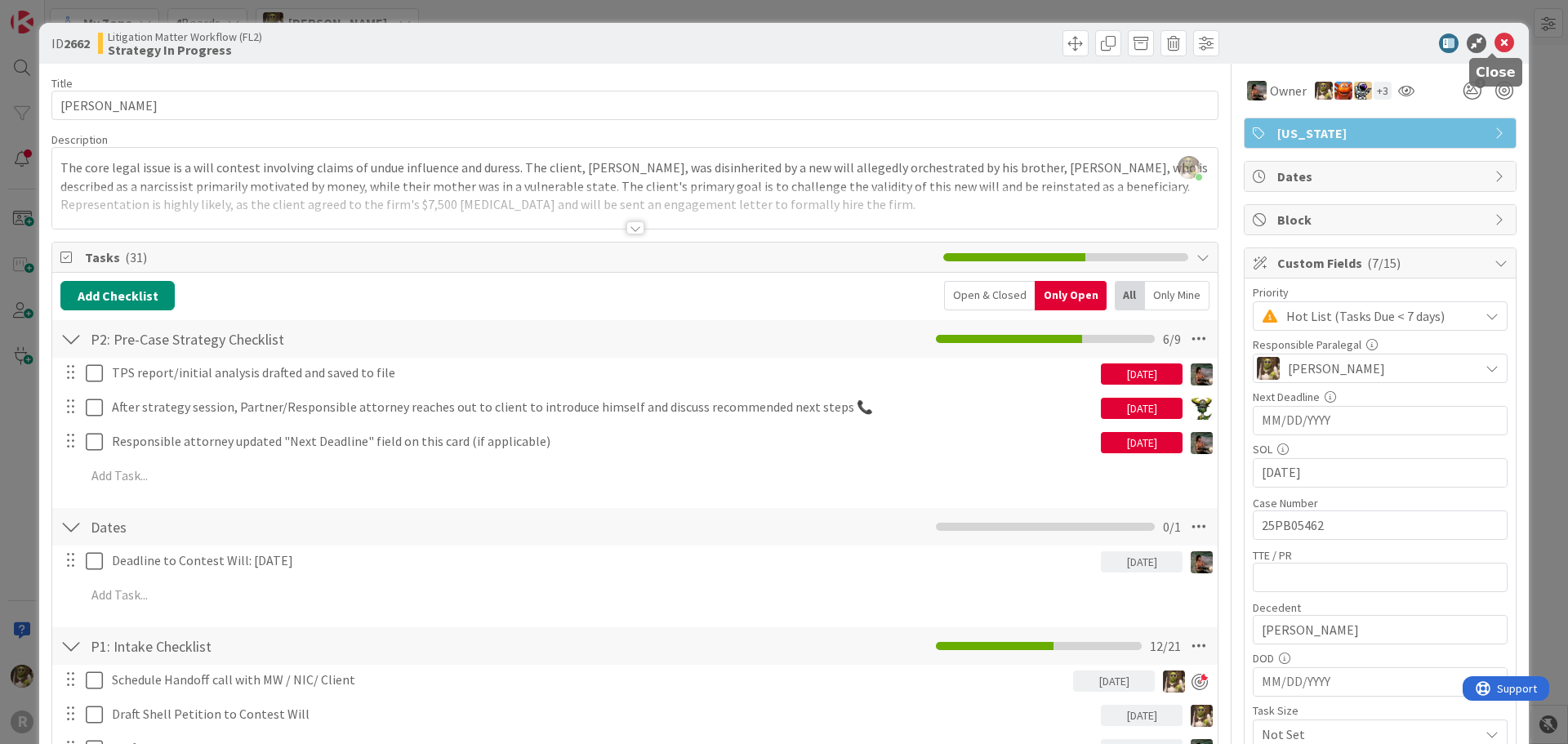
click at [1494, 44] on icon at bounding box center [1504, 43] width 19 height 19
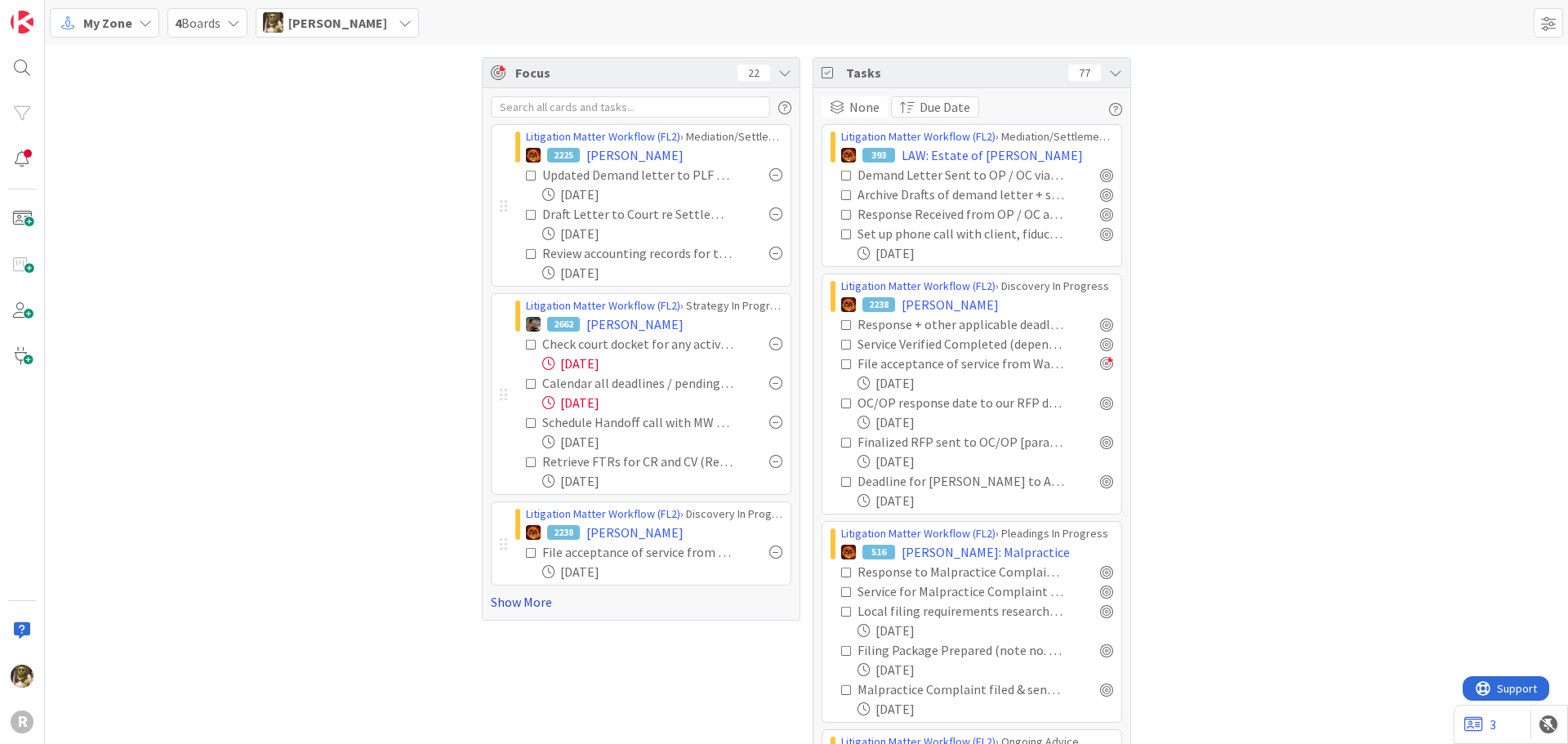
click at [528, 603] on link "Show More" at bounding box center [641, 601] width 301 height 19
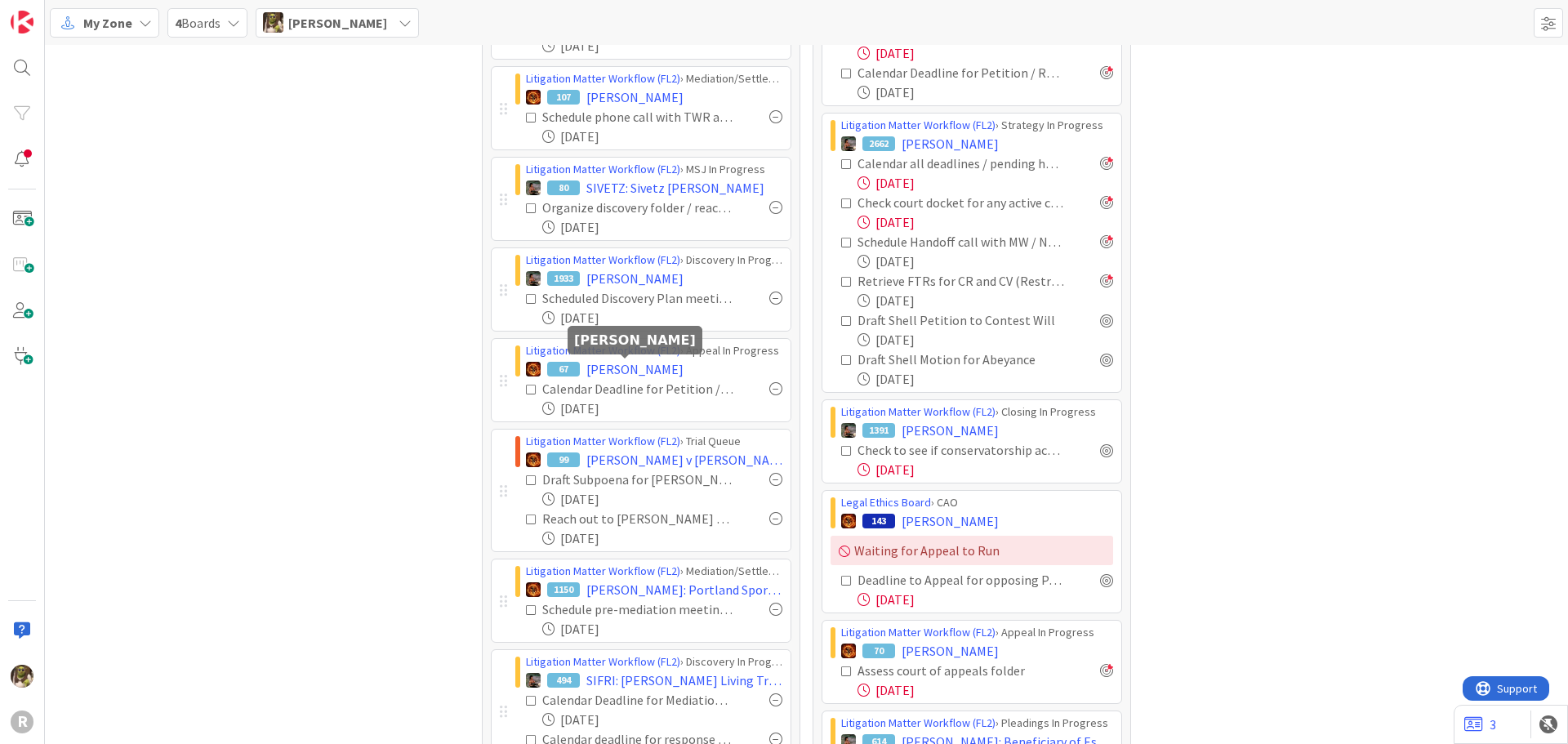
scroll to position [807, 0]
